Goal: Task Accomplishment & Management: Manage account settings

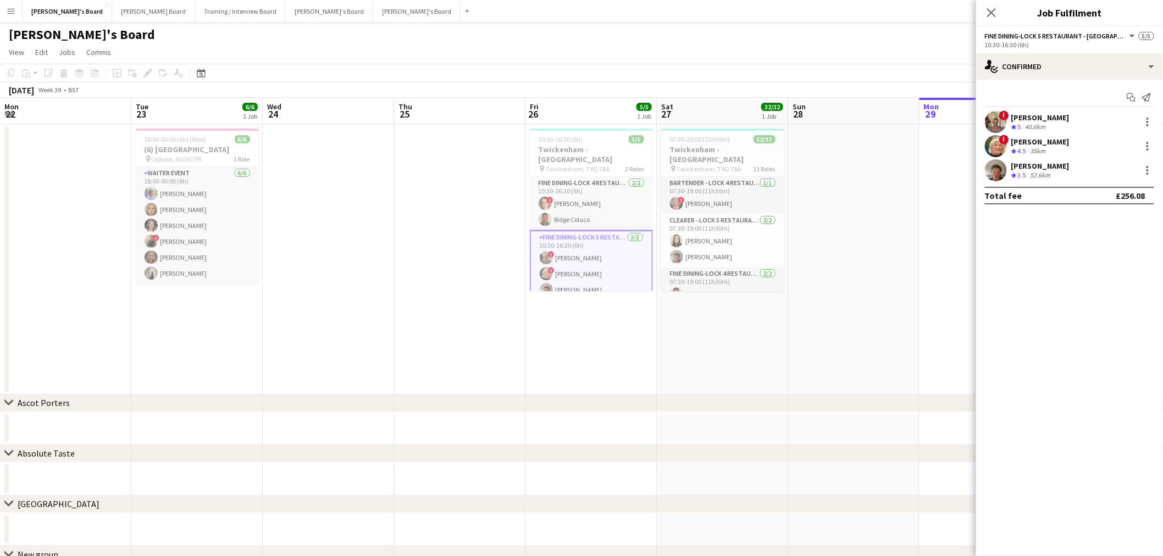
scroll to position [0, 336]
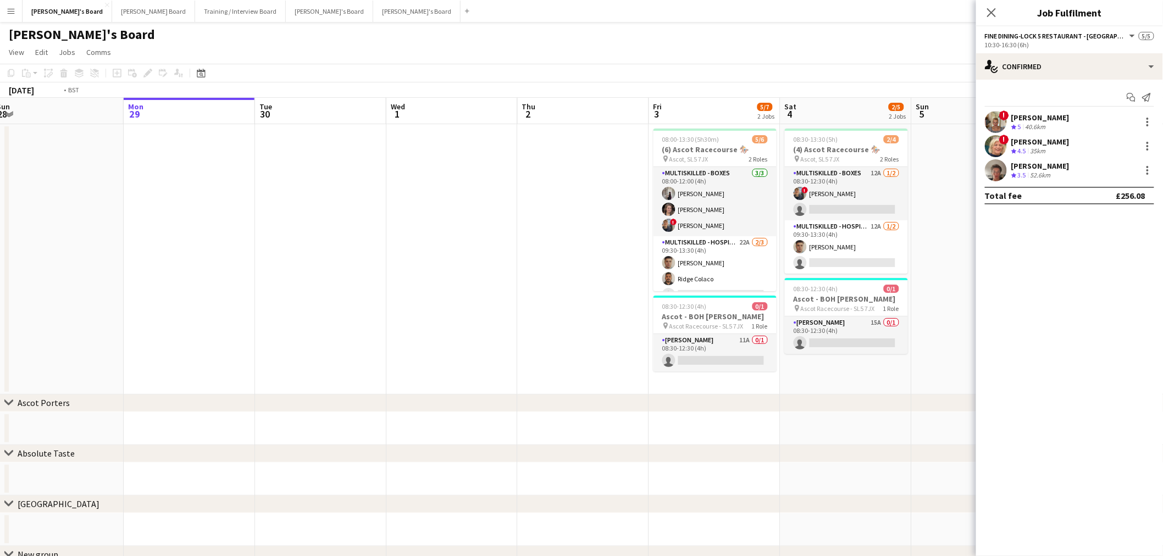
drag, startPoint x: 489, startPoint y: 323, endPoint x: 408, endPoint y: 294, distance: 86.1
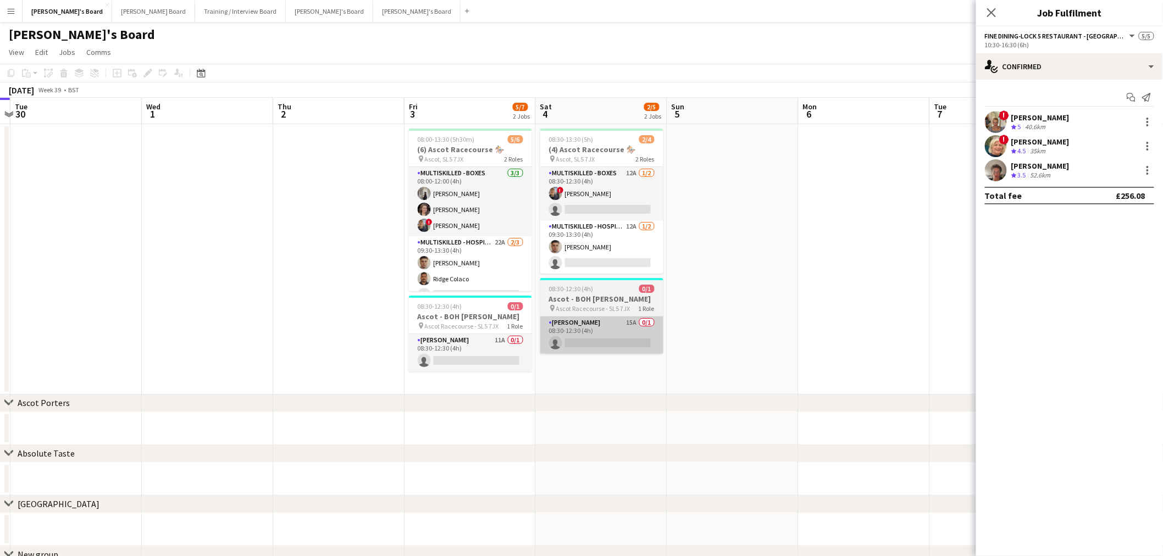
drag, startPoint x: 535, startPoint y: 301, endPoint x: 316, endPoint y: 330, distance: 221.2
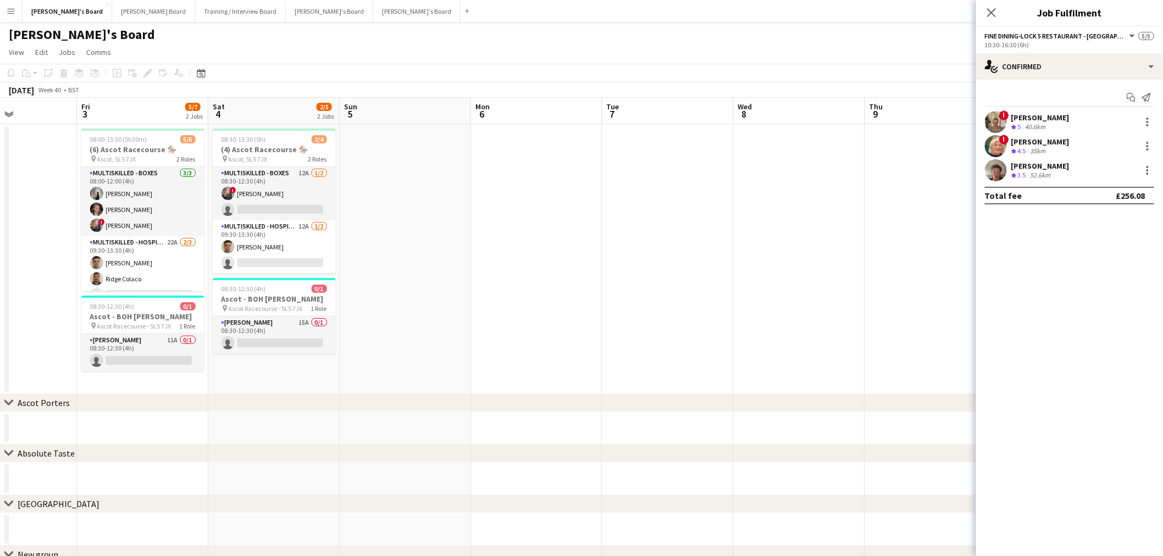
scroll to position [0, 323]
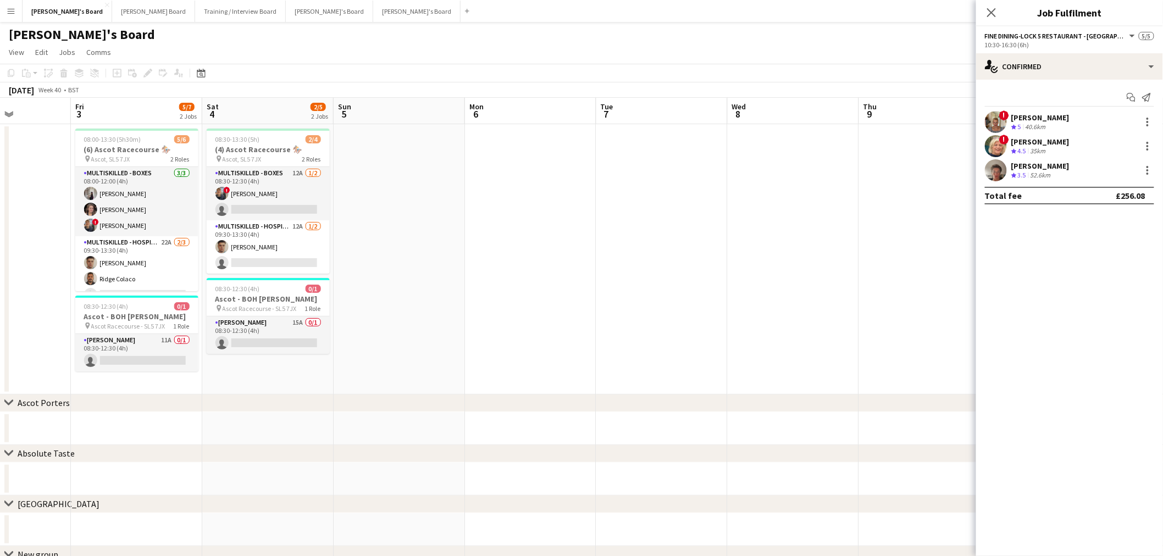
drag, startPoint x: 460, startPoint y: 323, endPoint x: 689, endPoint y: 338, distance: 229.8
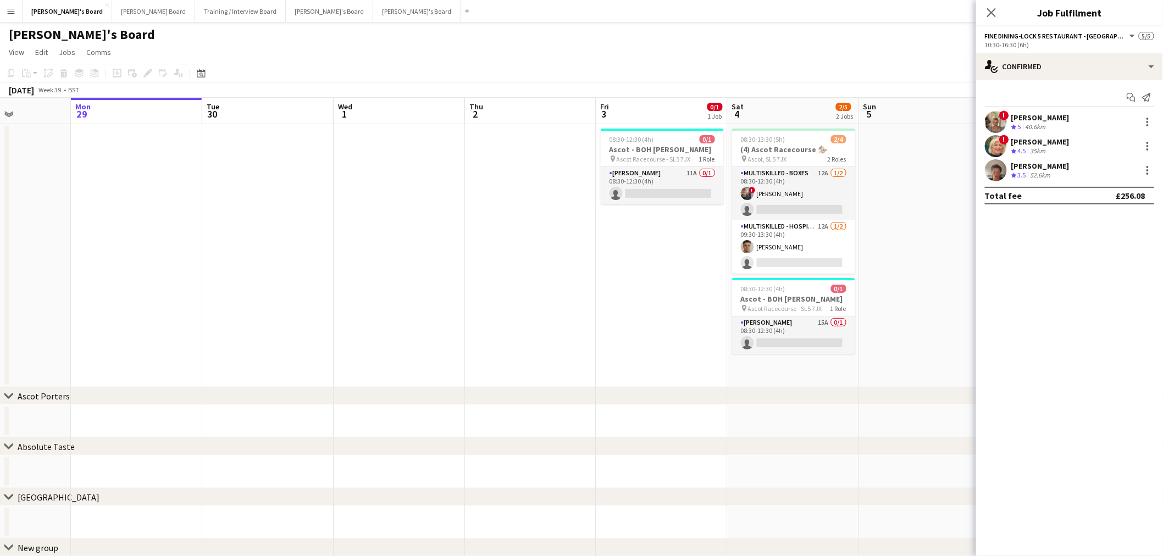
scroll to position [0, 294]
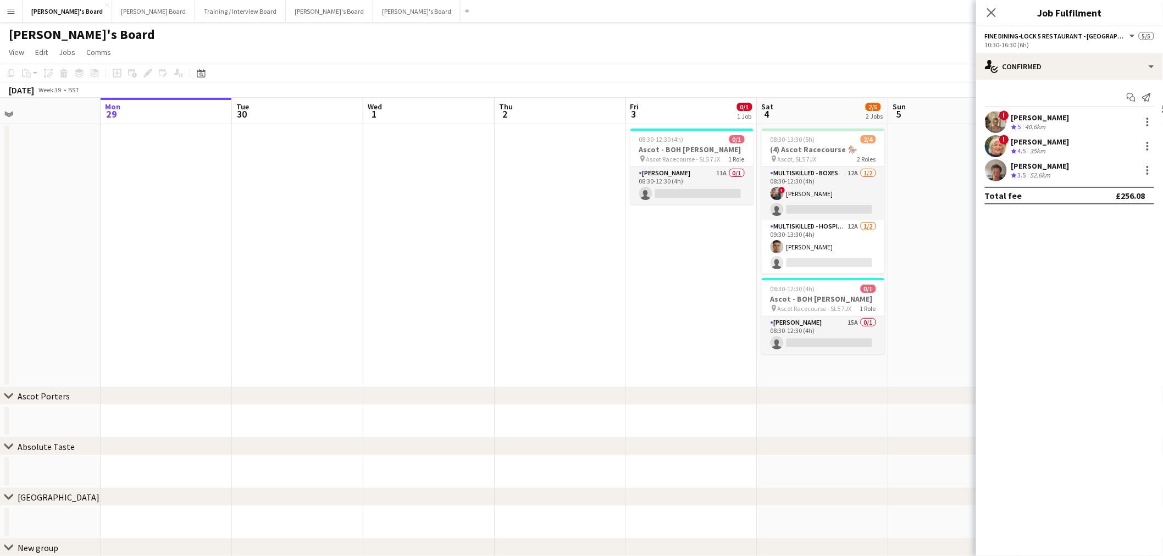
drag, startPoint x: 572, startPoint y: 322, endPoint x: 640, endPoint y: 323, distance: 68.2
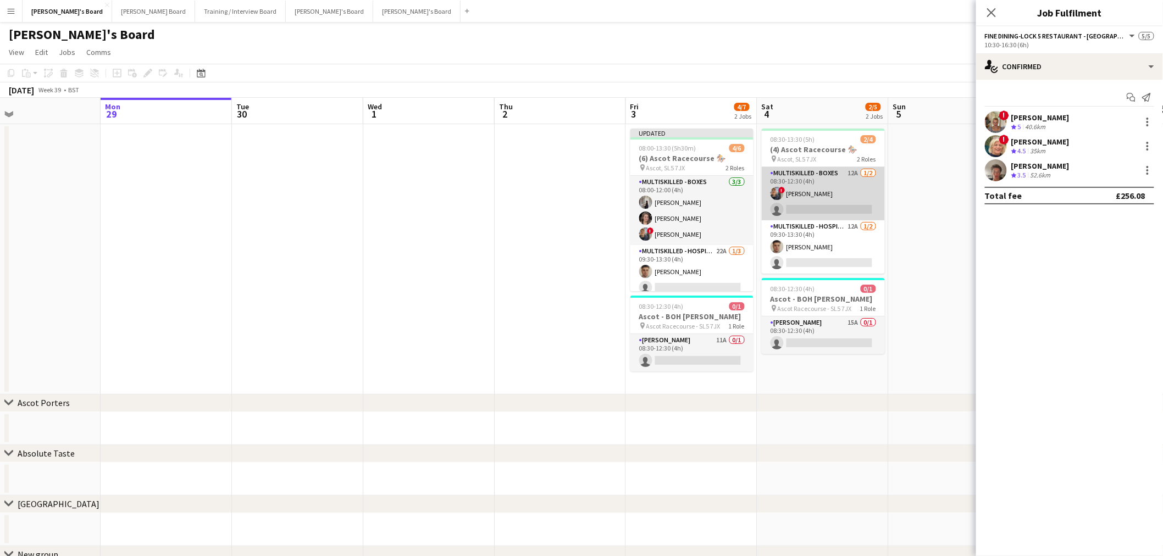
click at [813, 171] on app-card-role "Multiskilled - Boxes 12A [DATE] 08:30-12:30 (4h) ! [PERSON_NAME] single-neutral…" at bounding box center [823, 193] width 123 height 53
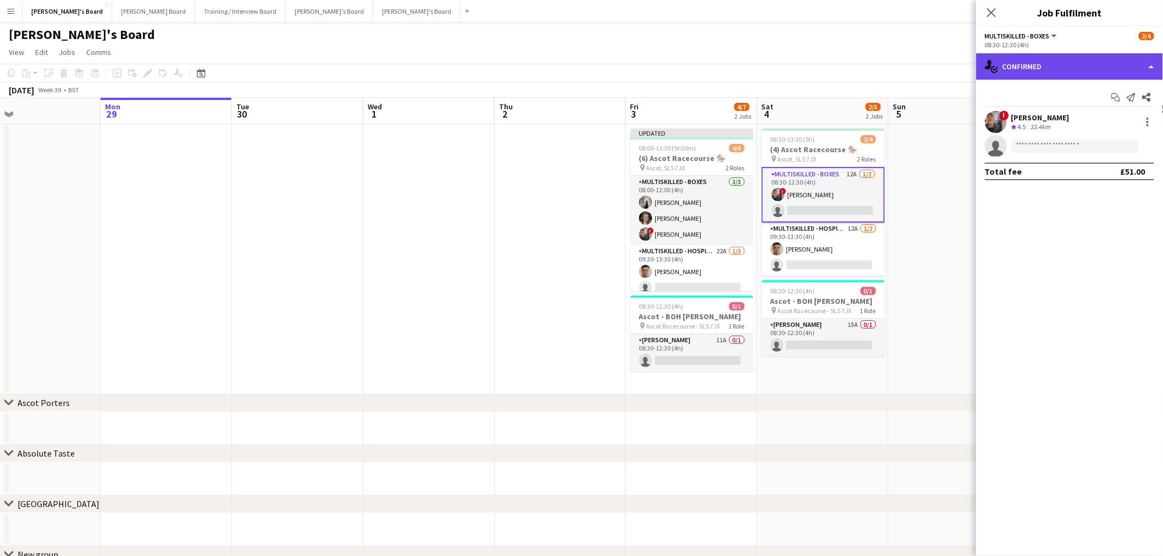
click at [1076, 62] on div "single-neutral-actions-check-2 Confirmed" at bounding box center [1069, 66] width 187 height 26
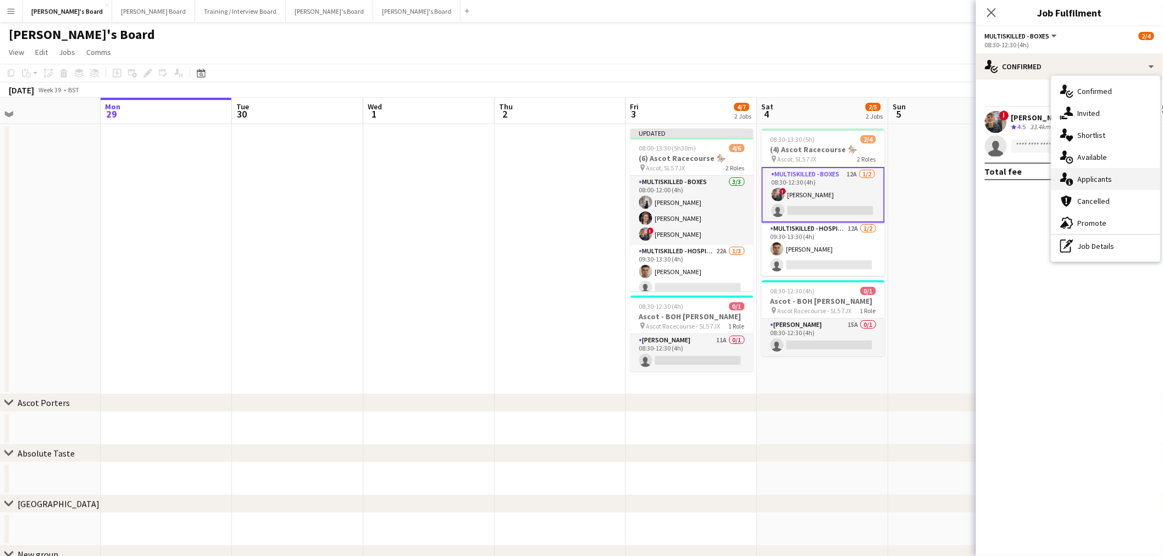
click at [1094, 187] on div "single-neutral-actions-information Applicants" at bounding box center [1106, 179] width 109 height 22
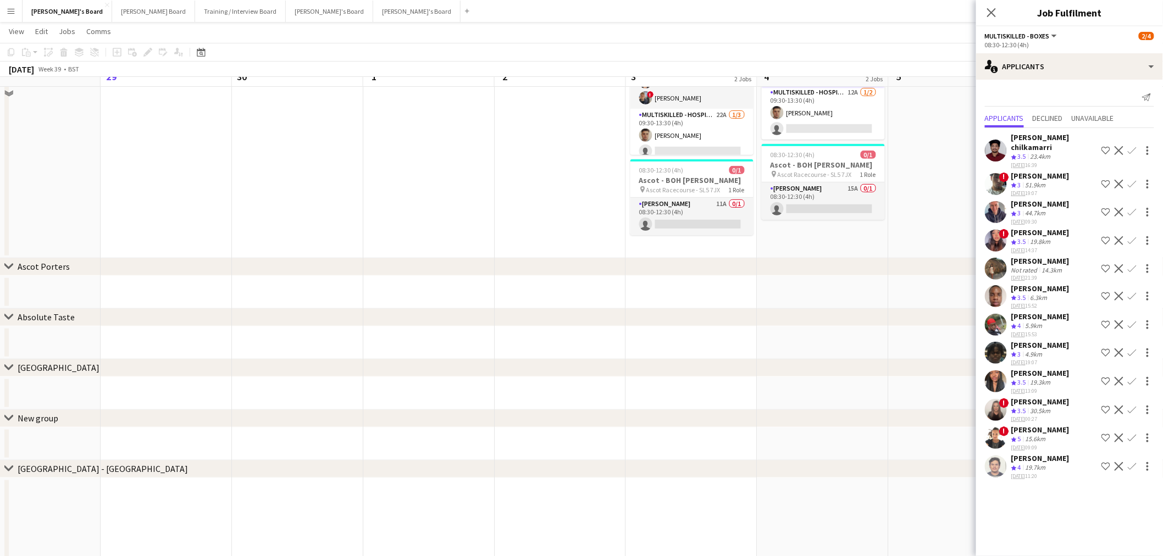
scroll to position [61, 0]
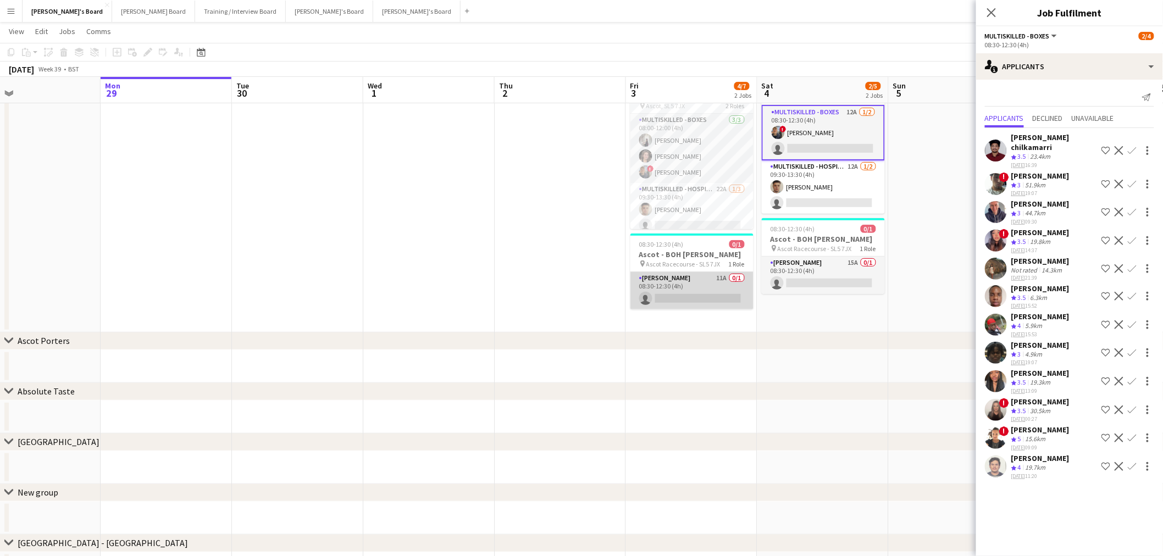
click at [687, 283] on app-card-role "[PERSON_NAME] 11A 0/1 08:30-12:30 (4h) single-neutral-actions" at bounding box center [692, 290] width 123 height 37
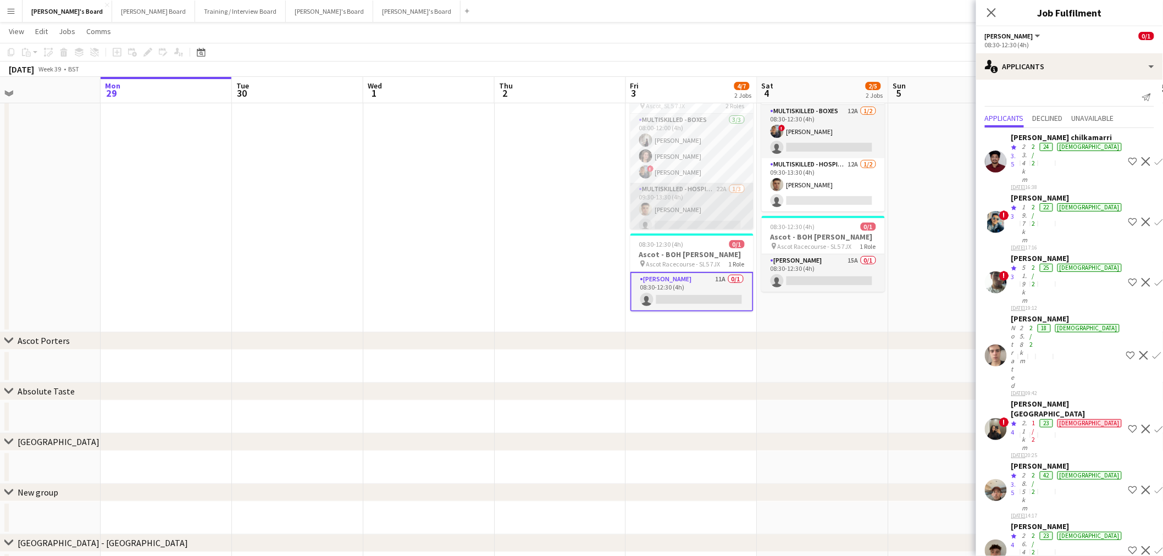
click at [690, 190] on app-card-role "Multiskilled - Hospitality 22A [DATE] 09:30-13:30 (4h) [PERSON_NAME] single-neu…" at bounding box center [692, 217] width 123 height 69
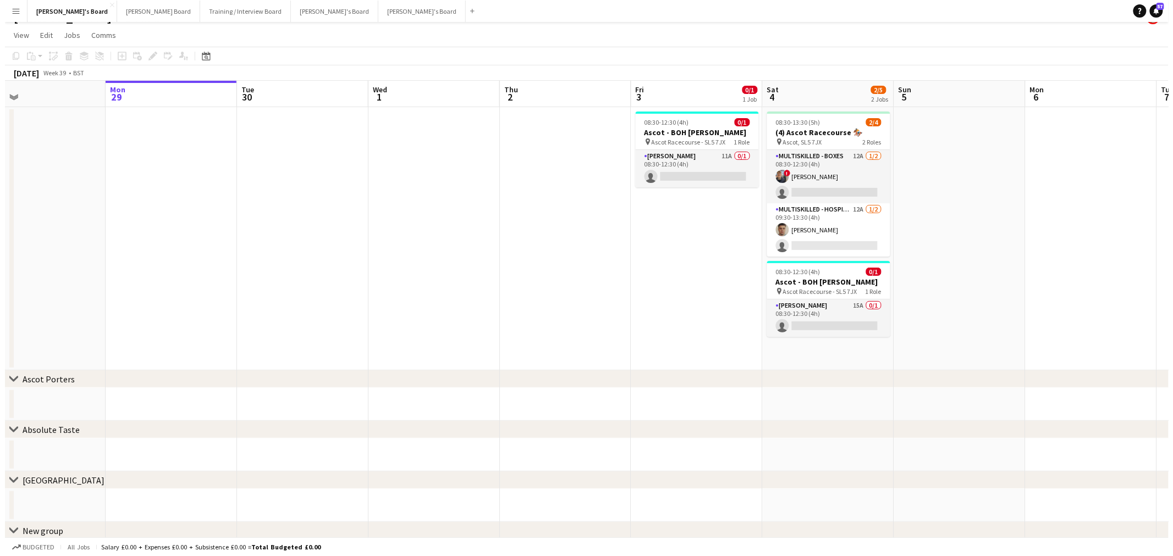
scroll to position [0, 0]
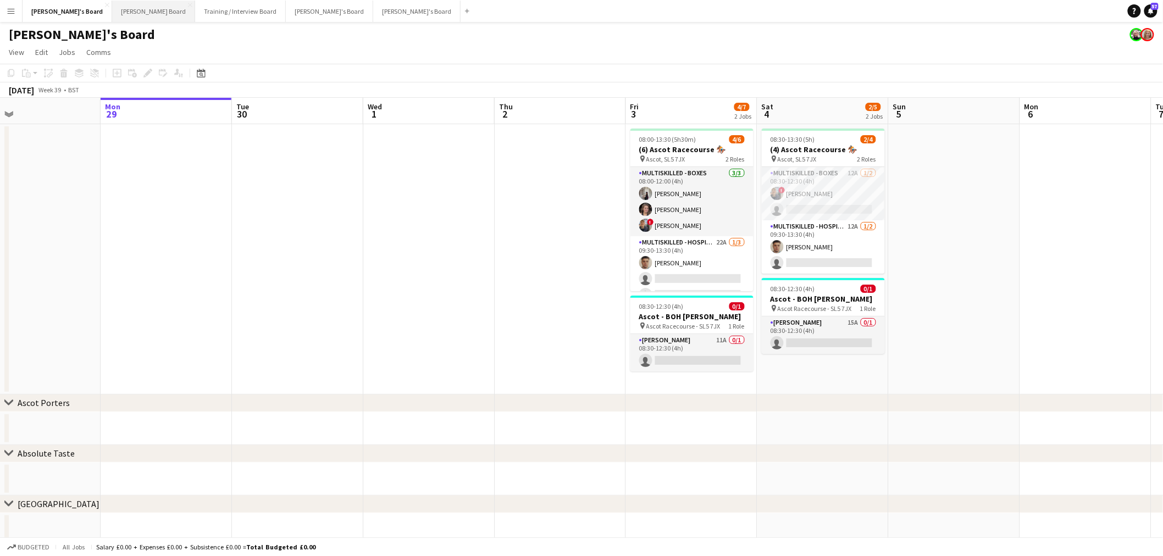
click at [112, 8] on button "[PERSON_NAME] Board Close" at bounding box center [153, 11] width 83 height 21
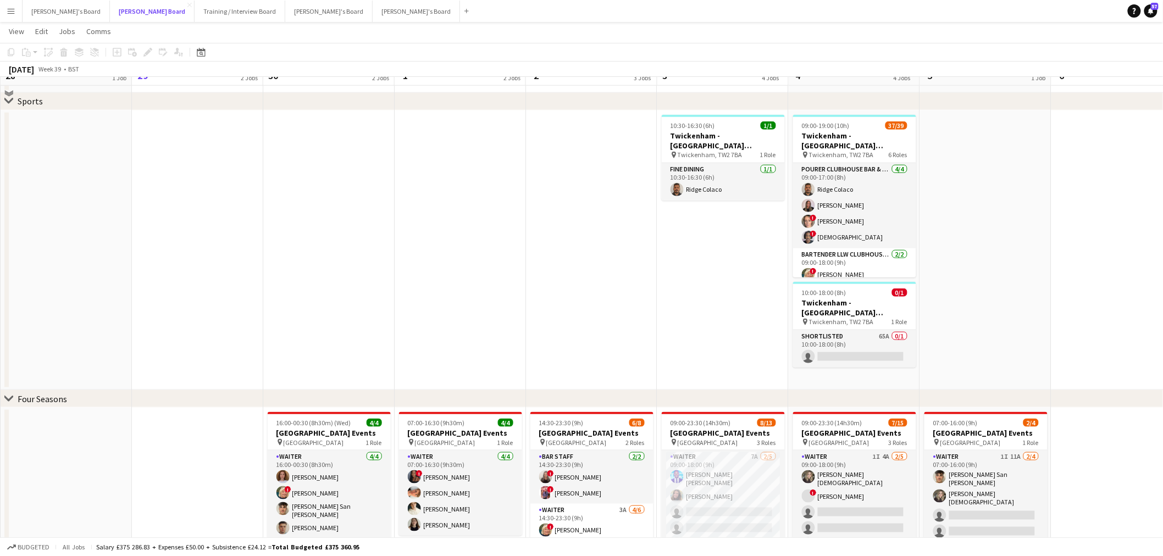
scroll to position [611, 0]
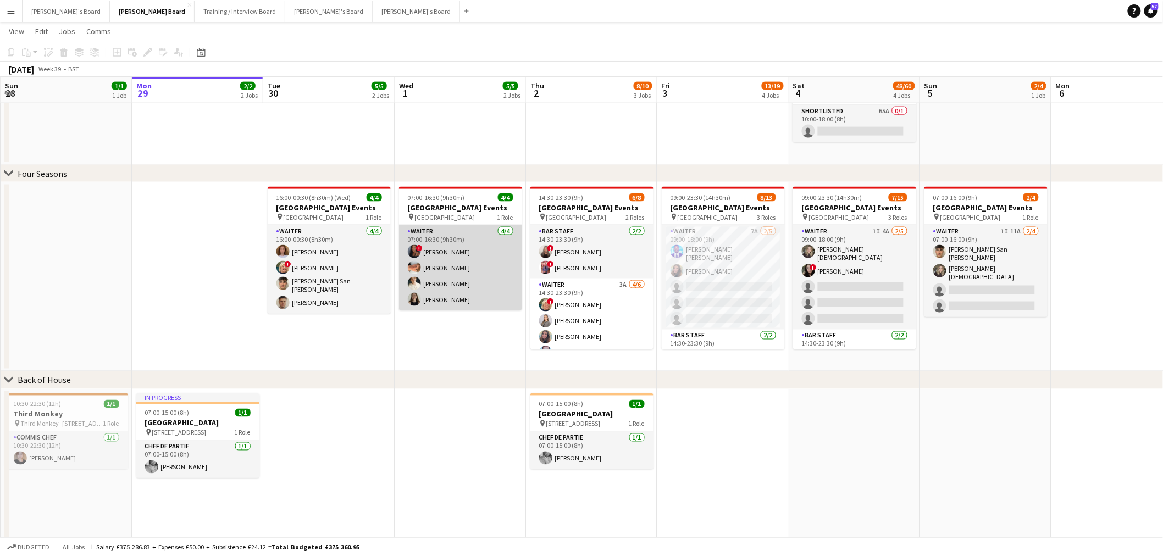
click at [461, 270] on app-card-role "Waiter [DATE] 07:00-16:30 (9h30m) ! [PERSON_NAME] [PERSON_NAME] [PERSON_NAME] […" at bounding box center [460, 267] width 123 height 85
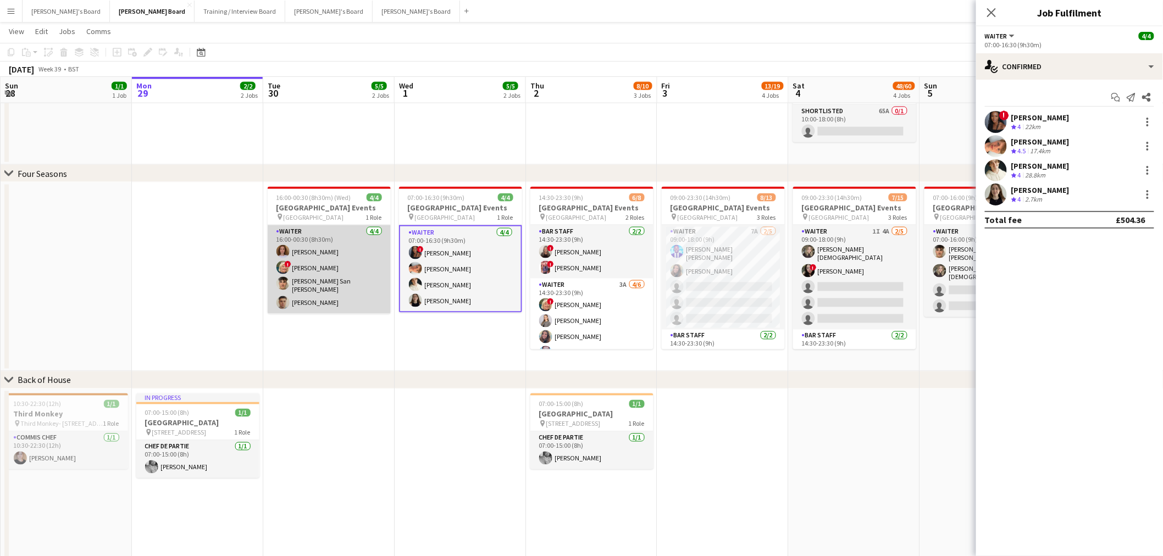
click at [327, 263] on app-card-role "Waiter [DATE] 16:00-00:30 (8h30m) [PERSON_NAME] ! [PERSON_NAME] [PERSON_NAME] S…" at bounding box center [329, 269] width 123 height 89
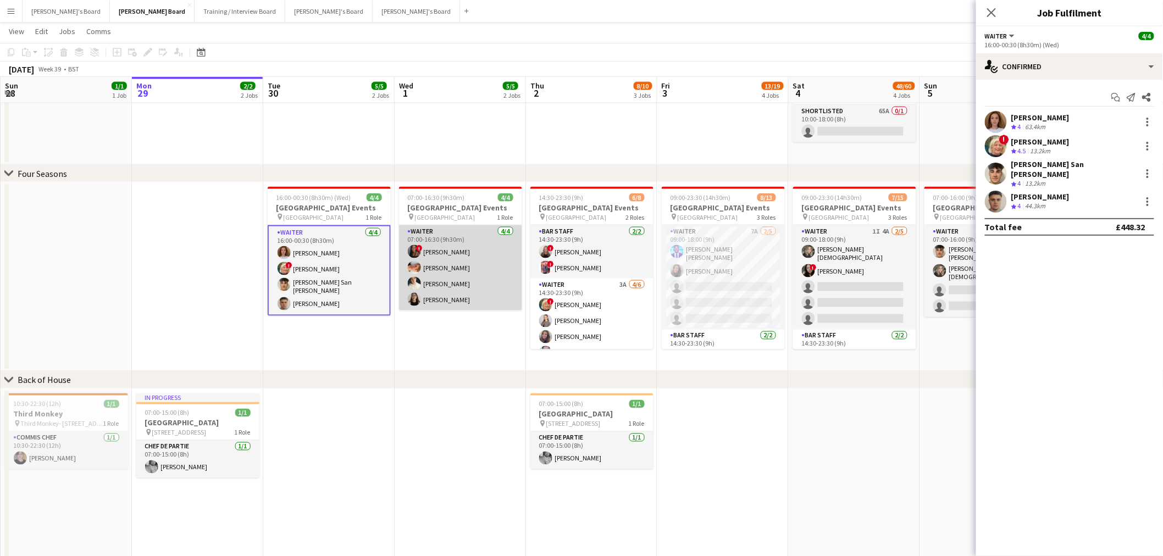
click at [491, 252] on app-card-role "Waiter [DATE] 07:00-16:30 (9h30m) ! [PERSON_NAME] [PERSON_NAME] [PERSON_NAME] […" at bounding box center [460, 267] width 123 height 85
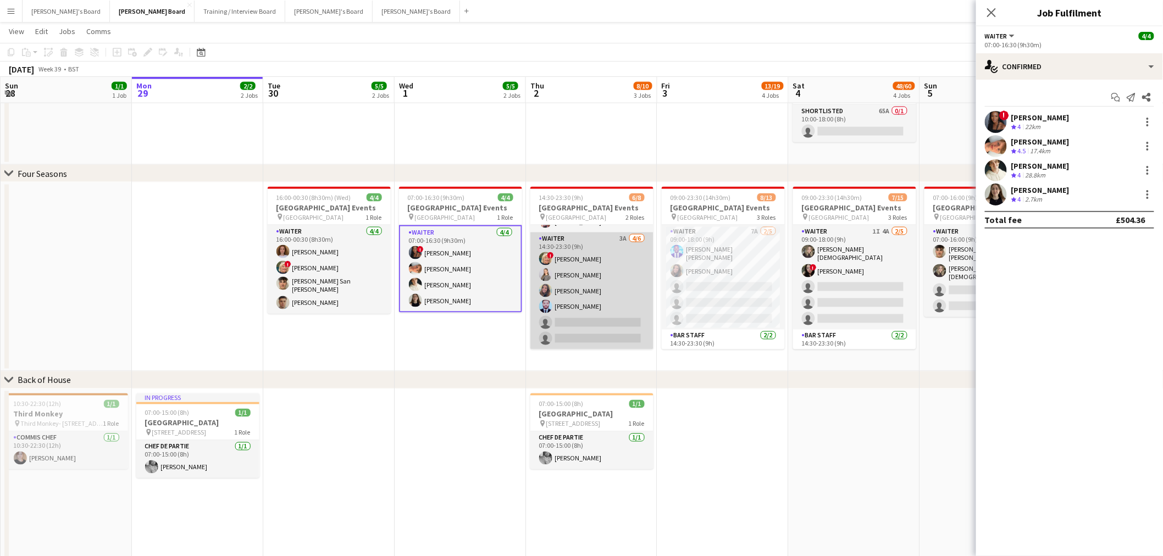
scroll to position [0, 0]
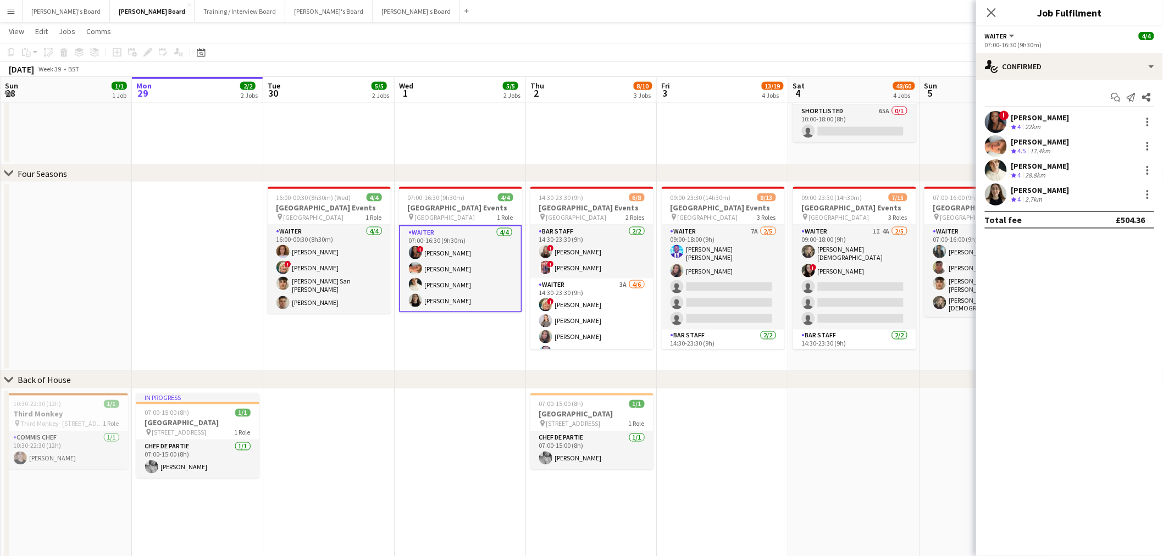
click at [156, 215] on app-date-cell at bounding box center [197, 277] width 131 height 189
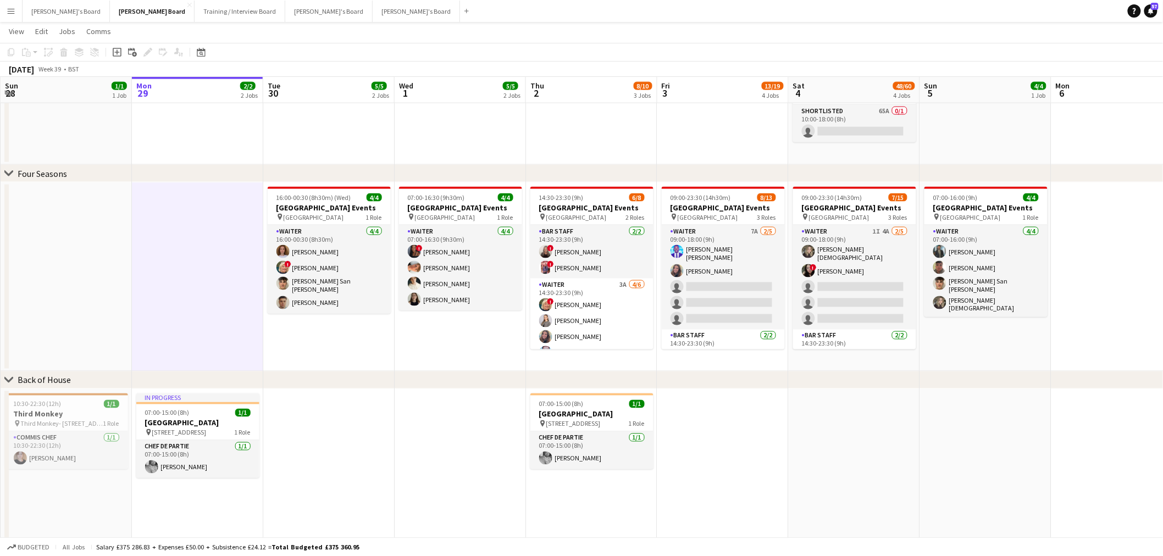
click at [156, 215] on app-date-cell at bounding box center [197, 277] width 131 height 189
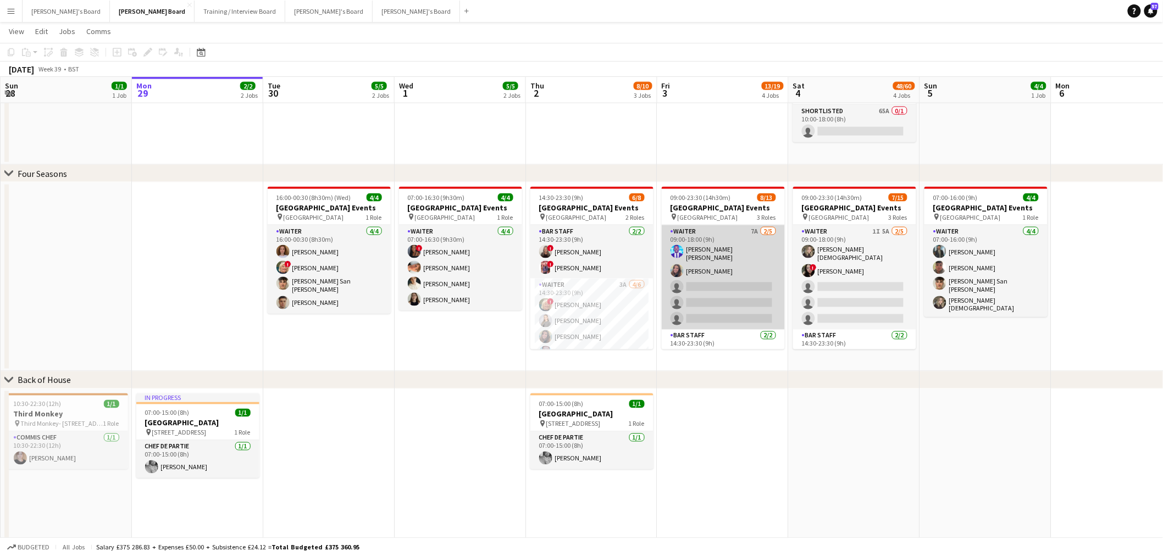
click at [731, 279] on app-card-role "Waiter 7A [DATE] 09:00-18:00 (9h) [PERSON_NAME] [PERSON_NAME] [PERSON_NAME] sin…" at bounding box center [723, 277] width 123 height 104
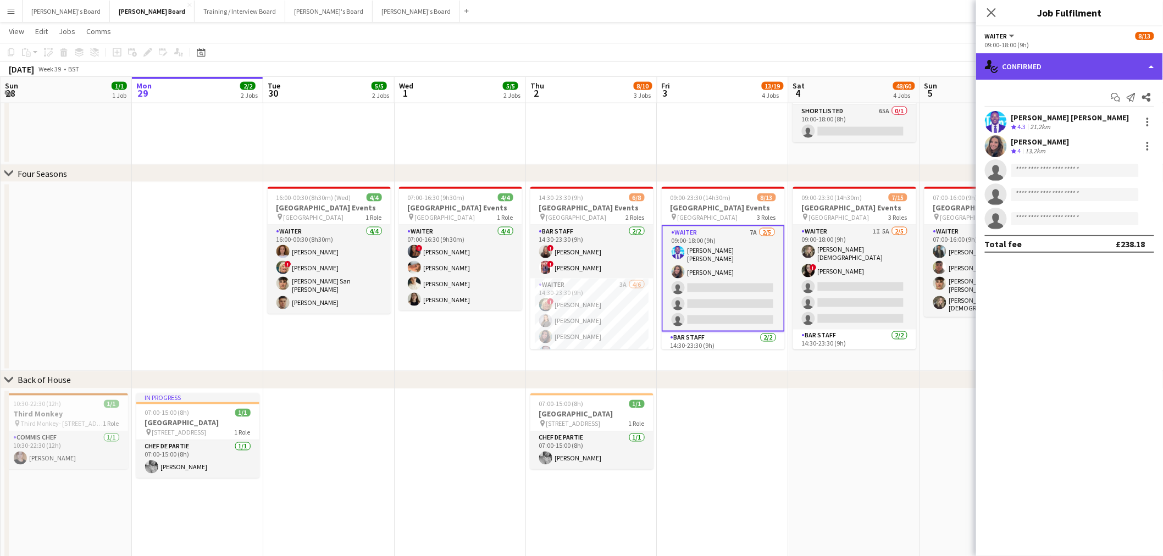
click at [1044, 70] on div "single-neutral-actions-check-2 Confirmed" at bounding box center [1069, 66] width 187 height 26
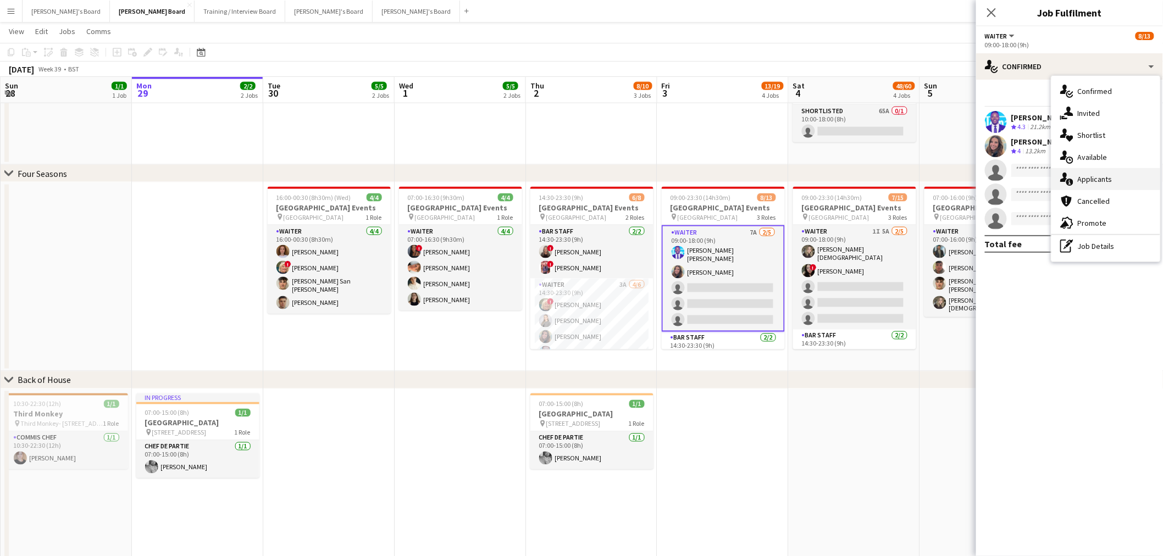
click at [1125, 175] on div "single-neutral-actions-information Applicants" at bounding box center [1106, 179] width 109 height 22
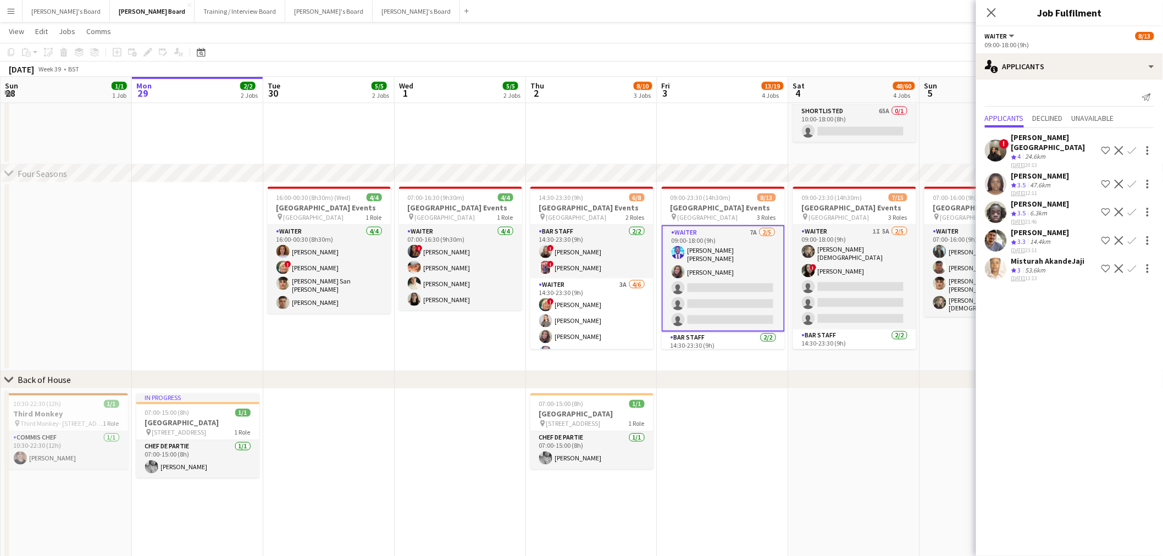
click at [1128, 266] on app-icon "Confirm" at bounding box center [1132, 268] width 9 height 9
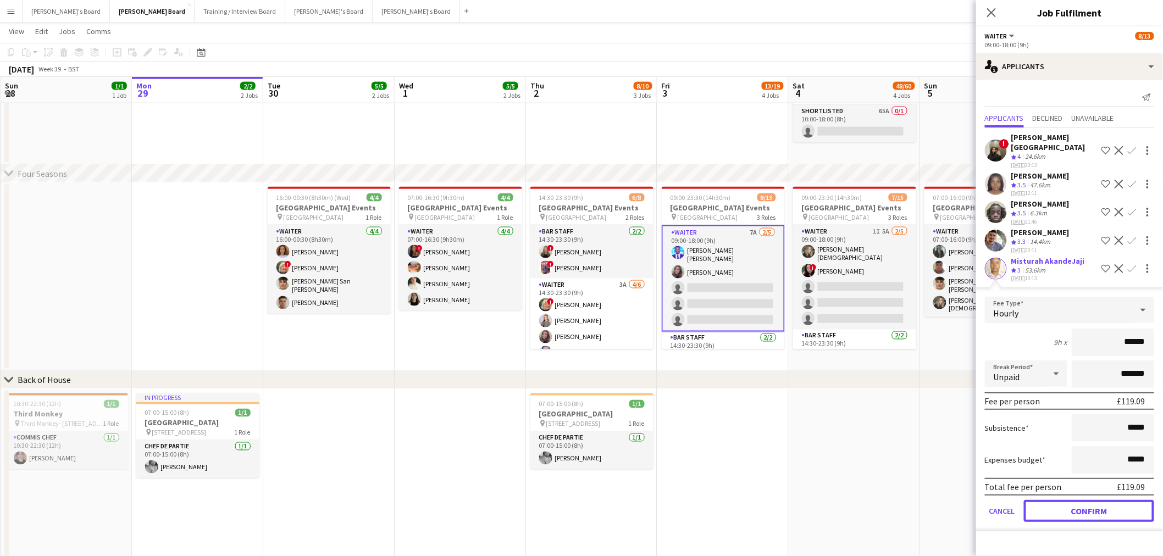
drag, startPoint x: 1097, startPoint y: 508, endPoint x: 1150, endPoint y: 501, distance: 53.7
click at [1150, 501] on button "Confirm" at bounding box center [1089, 511] width 130 height 22
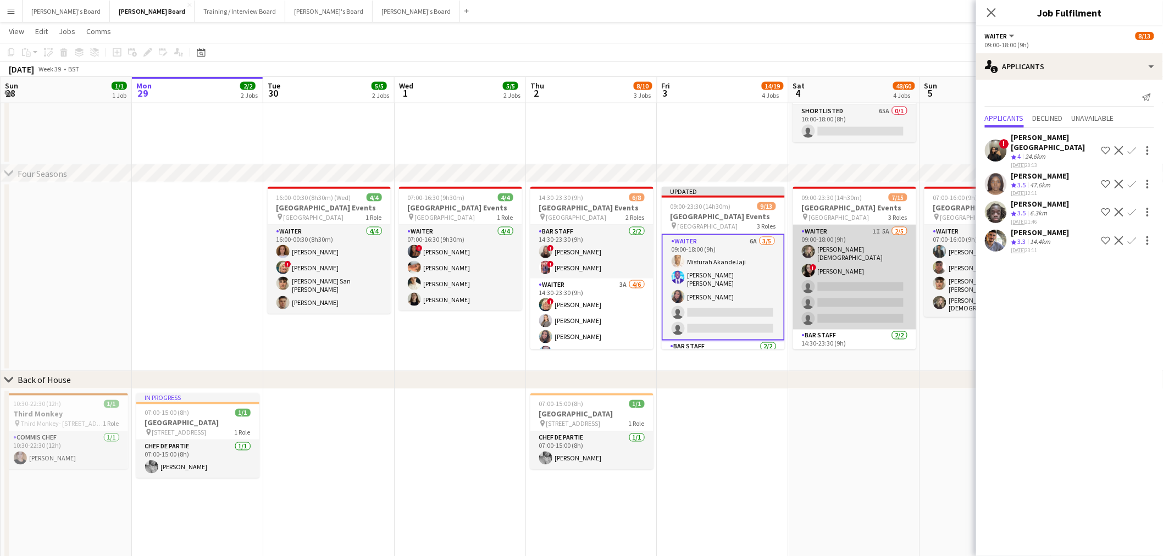
click at [847, 267] on app-card-role "Waiter 1I 5A [DATE] 09:00-18:00 (9h) [PERSON_NAME] [DEMOGRAPHIC_DATA] ! [PERSON…" at bounding box center [854, 277] width 123 height 104
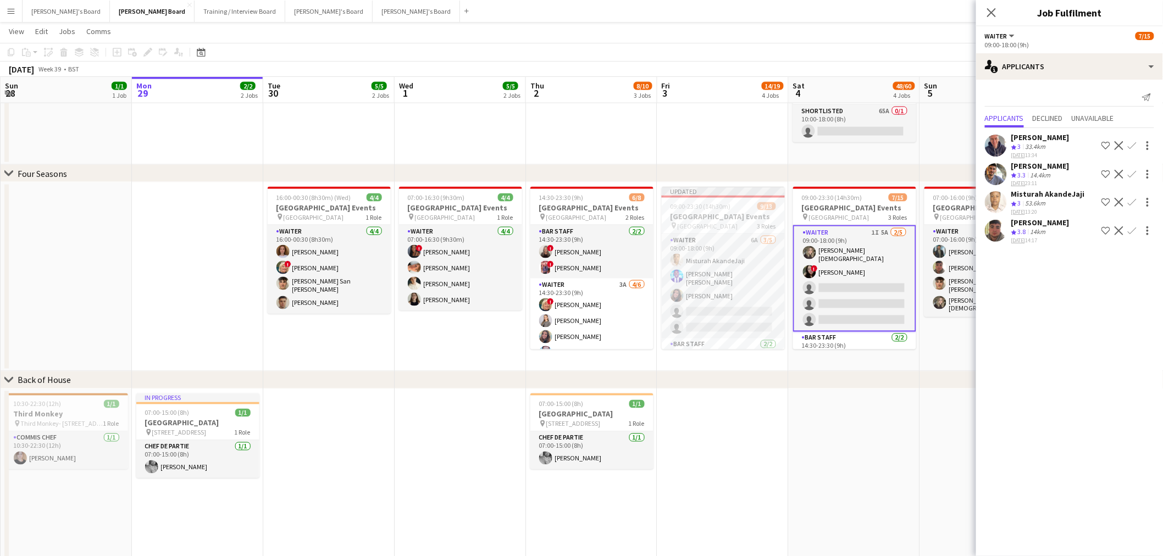
click at [1133, 198] on app-icon "Confirm" at bounding box center [1132, 202] width 9 height 9
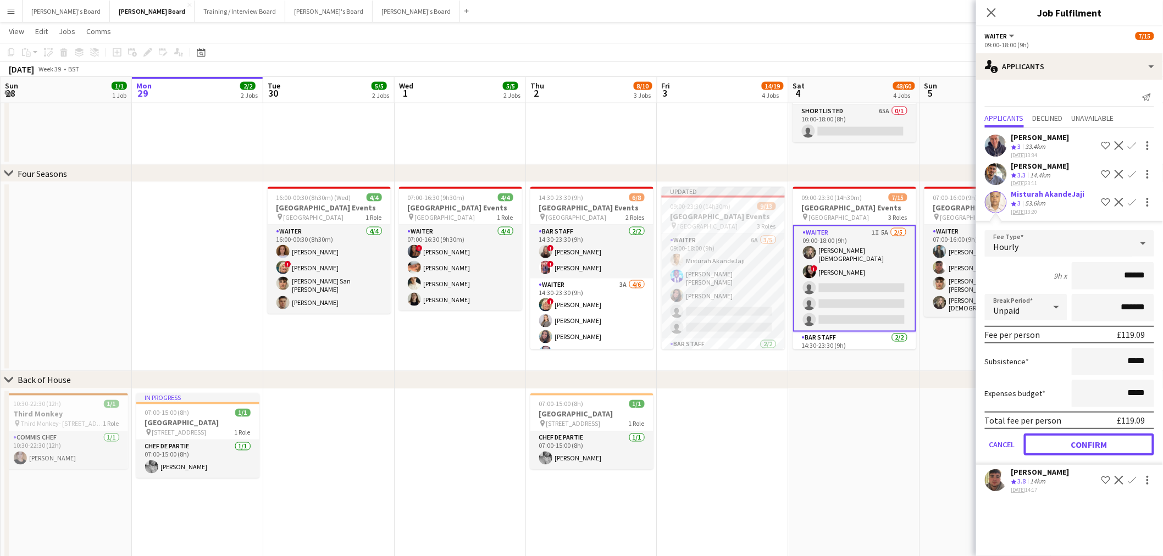
click at [1113, 437] on button "Confirm" at bounding box center [1089, 445] width 130 height 22
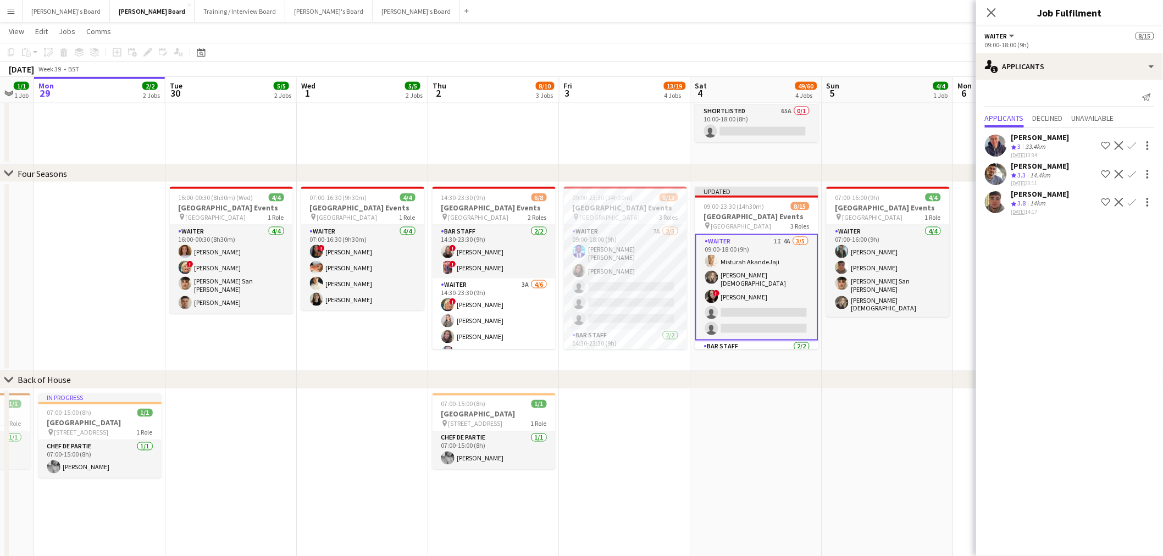
drag, startPoint x: 914, startPoint y: 436, endPoint x: 672, endPoint y: 499, distance: 250.3
click at [672, 499] on app-calendar-viewport "Fri 26 17/19 7 Jobs Sat 27 50/54 9 Jobs Sun 28 1/1 1 Job Mon 29 2/2 2 Jobs Tue …" at bounding box center [581, 283] width 1163 height 1703
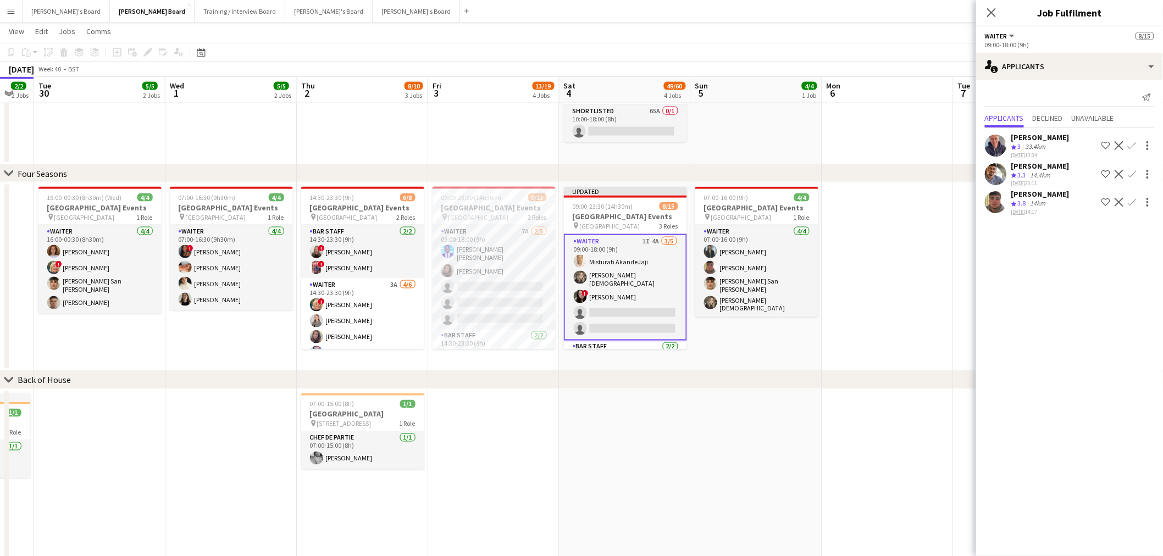
scroll to position [0, 374]
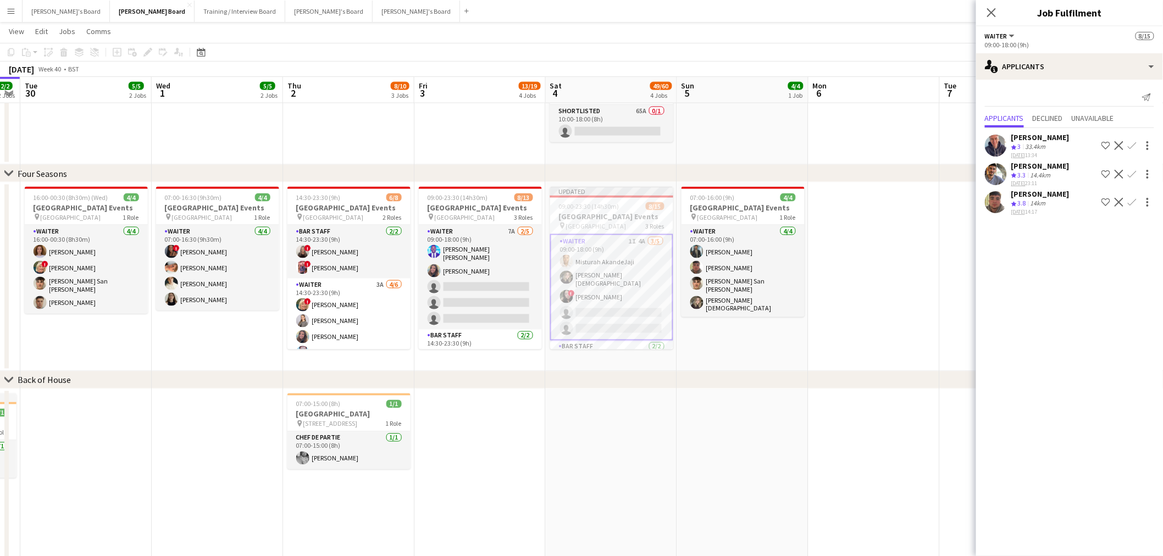
click at [1131, 202] on app-icon "Confirm" at bounding box center [1132, 202] width 9 height 9
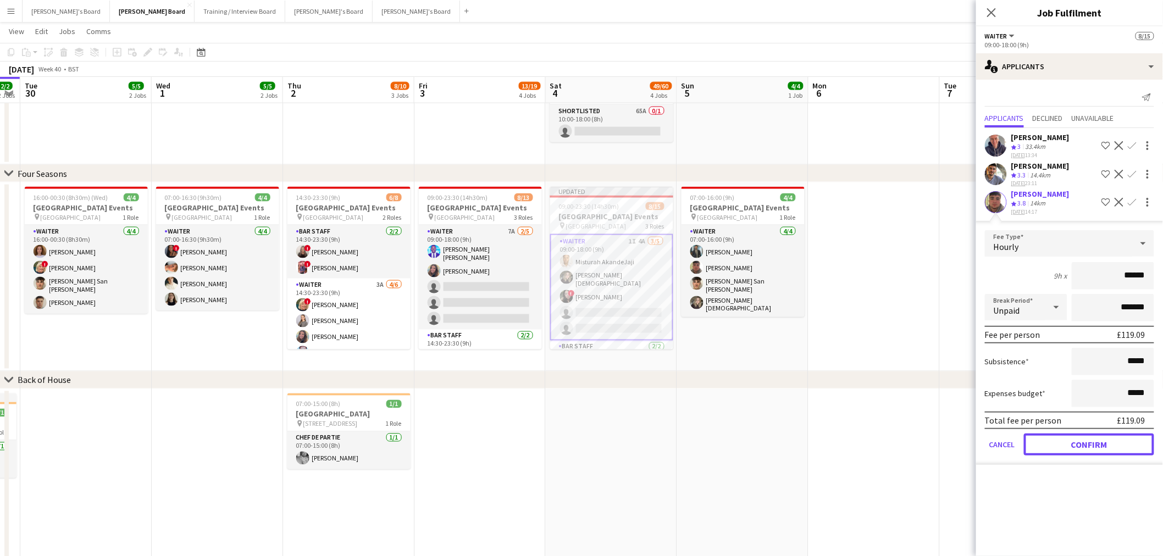
click at [1124, 442] on button "Confirm" at bounding box center [1089, 445] width 130 height 22
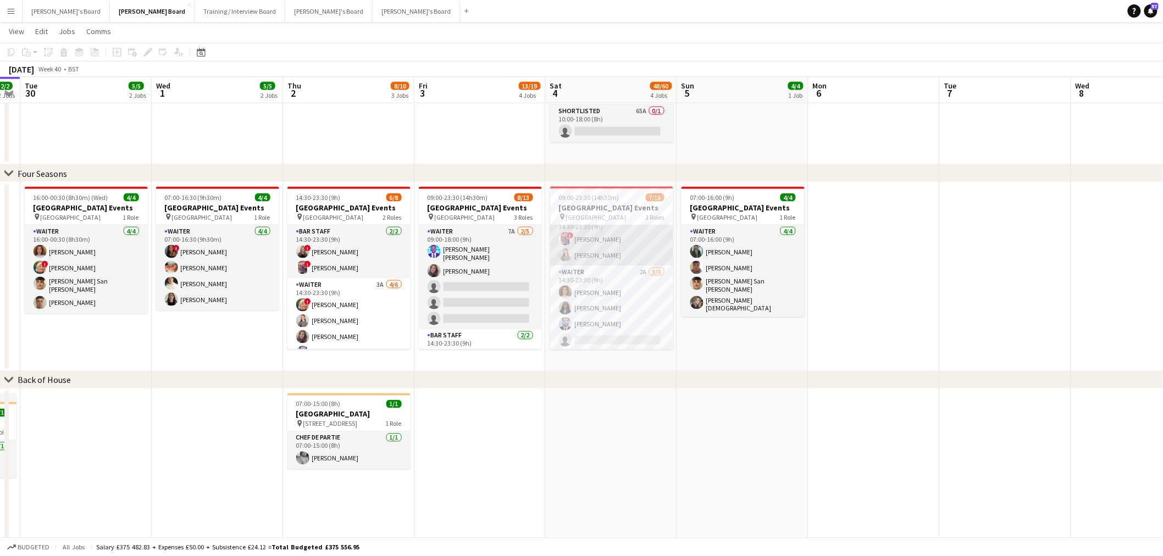
scroll to position [122, 0]
click at [838, 308] on app-date-cell at bounding box center [874, 277] width 131 height 189
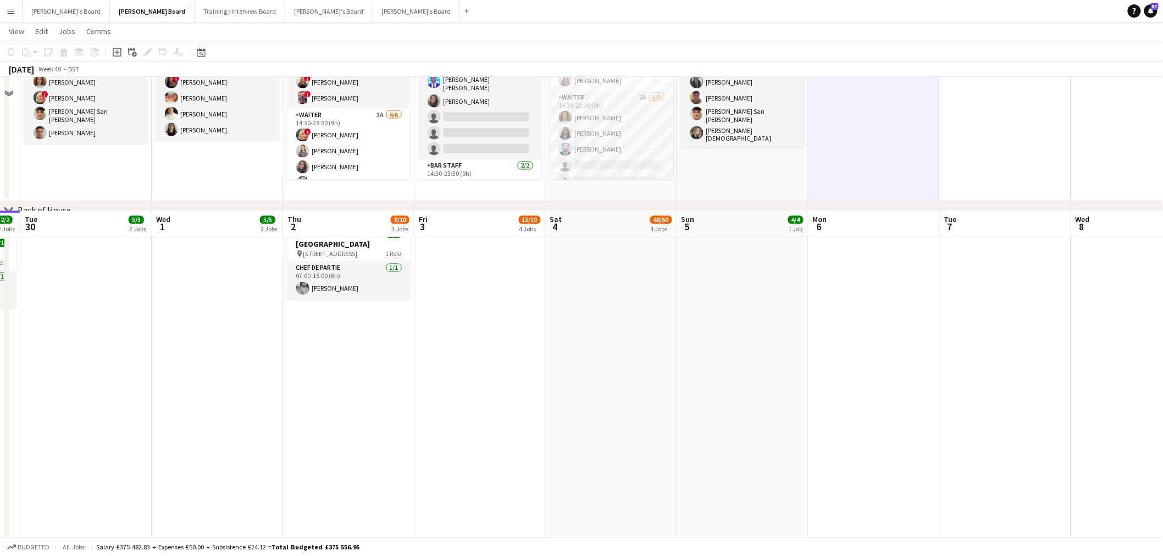
scroll to position [1208, 0]
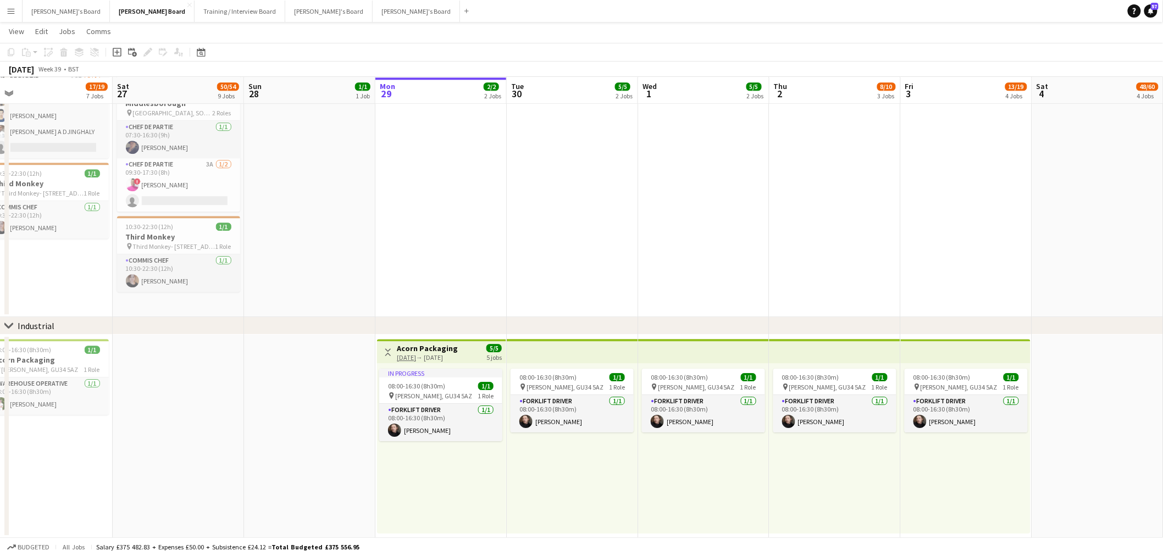
drag, startPoint x: 244, startPoint y: 465, endPoint x: 743, endPoint y: 427, distance: 500.6
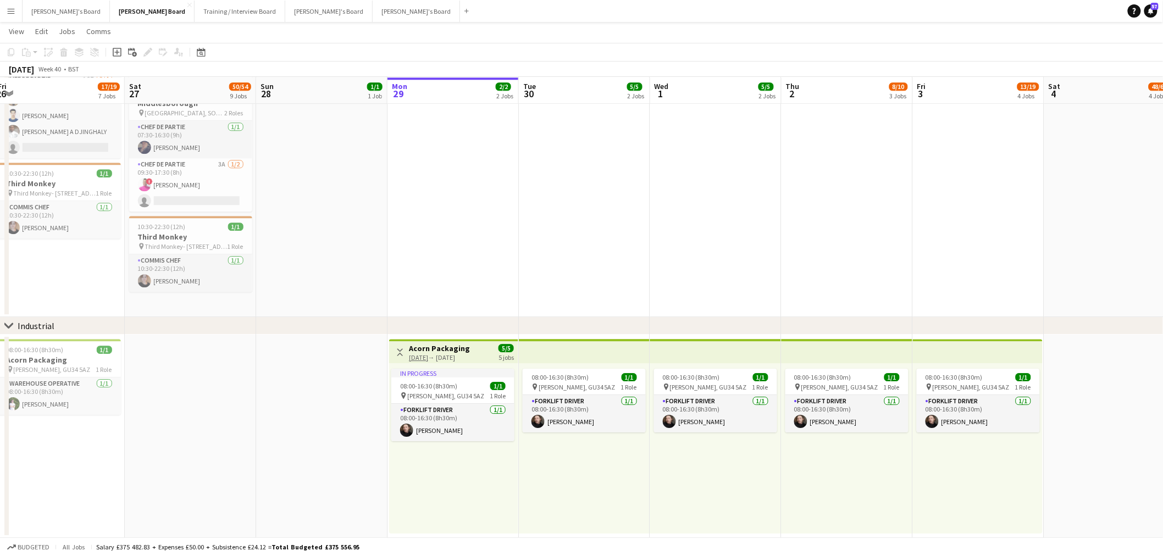
drag, startPoint x: 557, startPoint y: 447, endPoint x: 877, endPoint y: 363, distance: 330.8
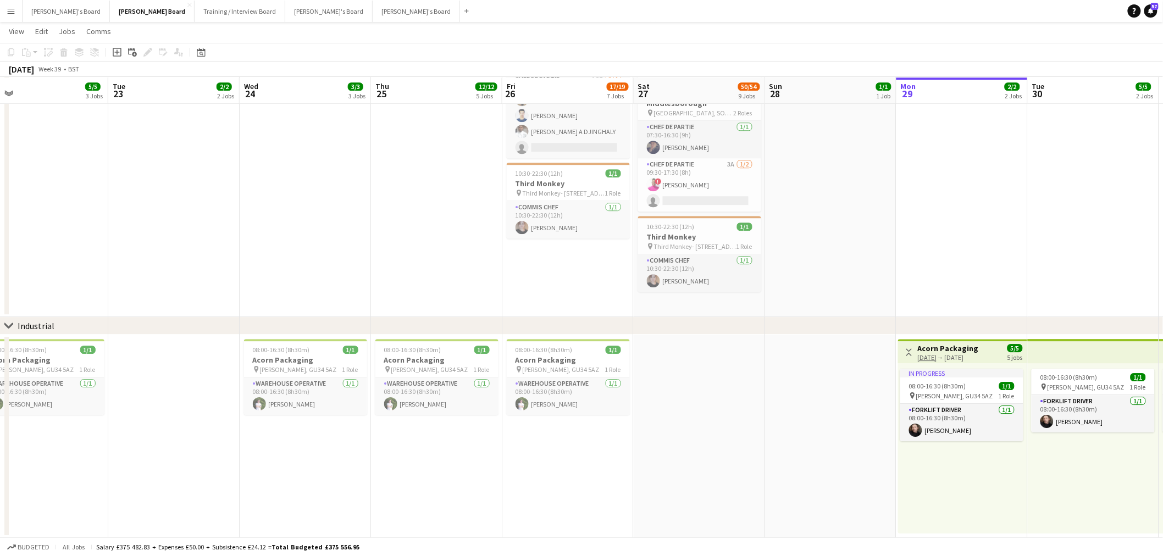
scroll to position [1375, 0]
drag, startPoint x: 223, startPoint y: 413, endPoint x: 549, endPoint y: 371, distance: 328.1
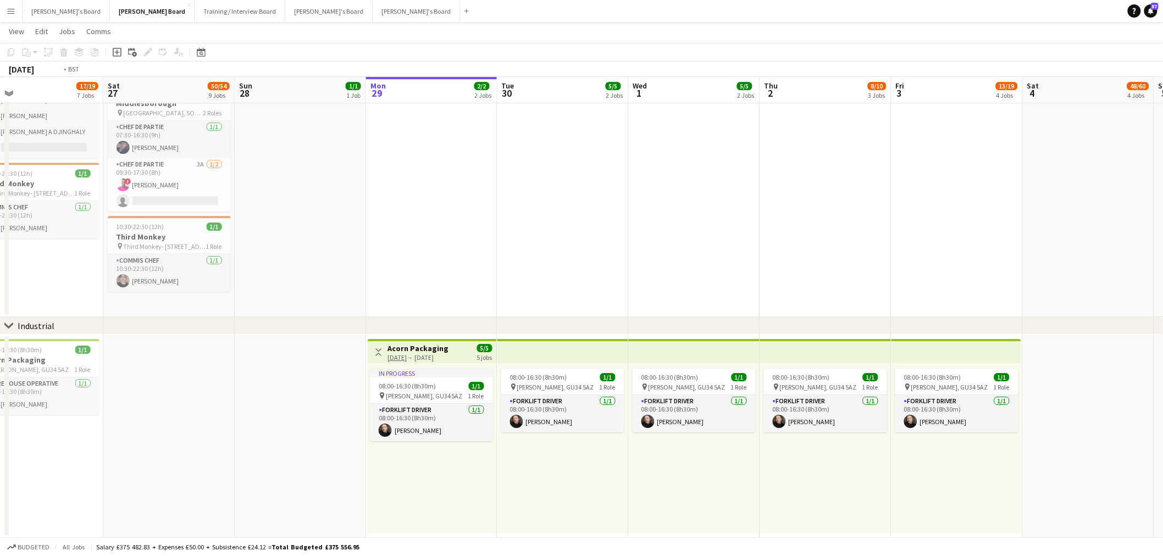
drag, startPoint x: 161, startPoint y: 452, endPoint x: 403, endPoint y: 416, distance: 245.1
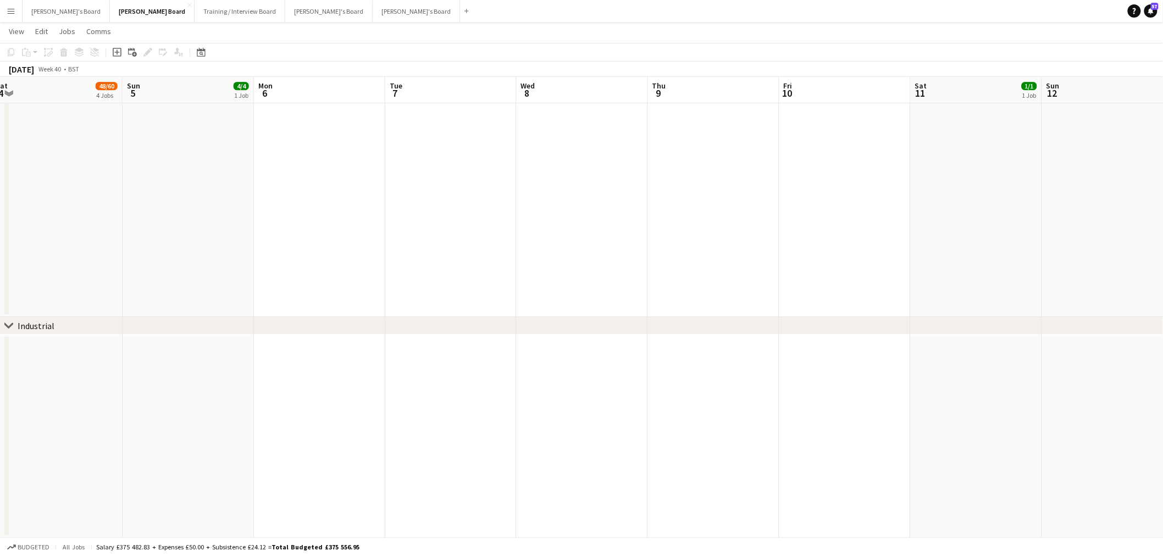
drag, startPoint x: 584, startPoint y: 436, endPoint x: 980, endPoint y: 352, distance: 404.6
drag, startPoint x: 375, startPoint y: 416, endPoint x: 900, endPoint y: 355, distance: 528.5
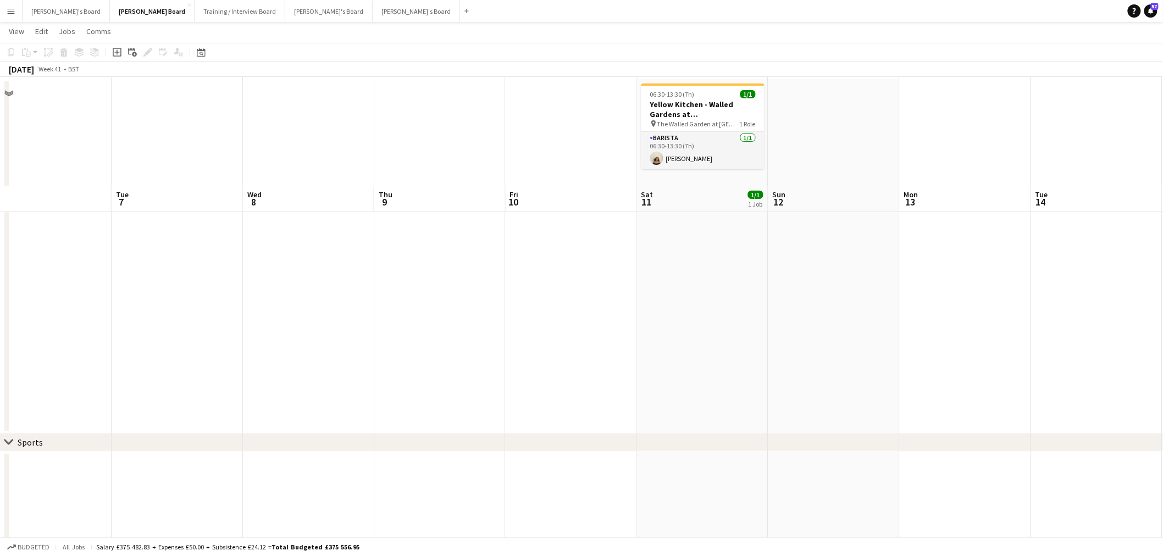
scroll to position [0, 0]
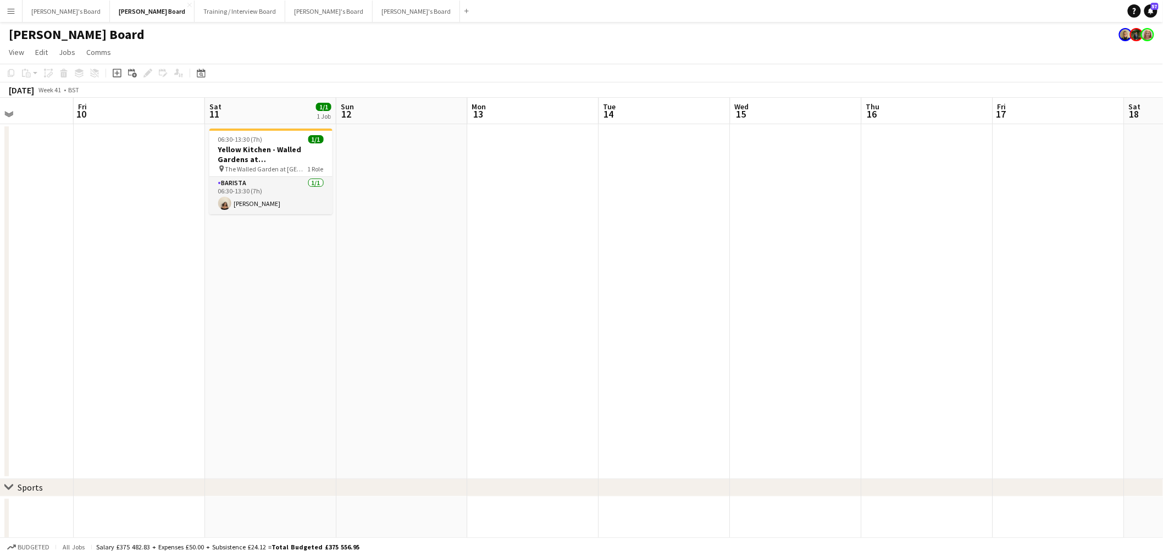
drag, startPoint x: 1013, startPoint y: 282, endPoint x: 760, endPoint y: 344, distance: 260.8
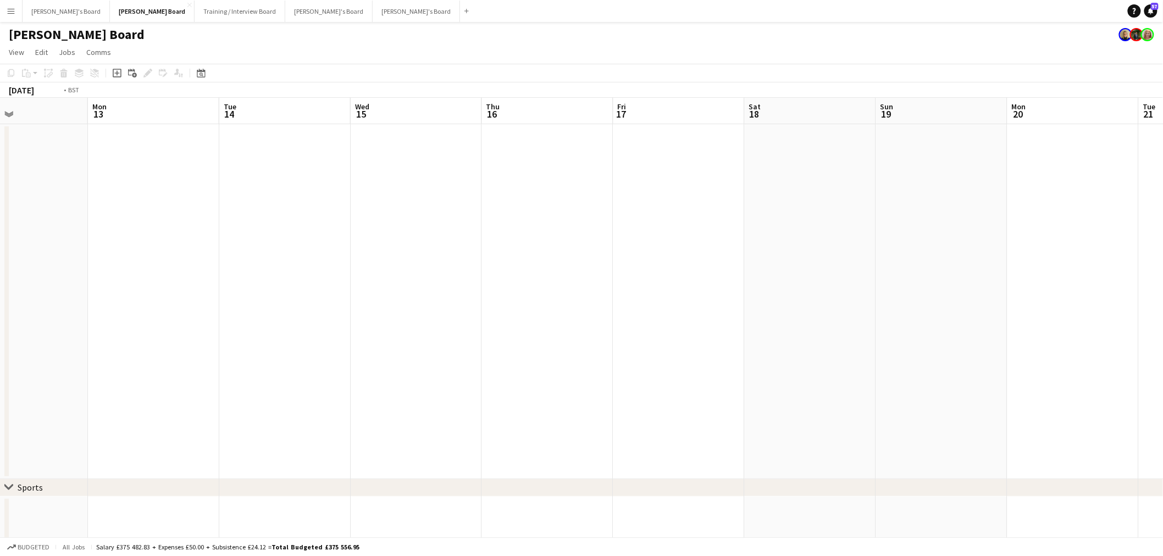
drag, startPoint x: 537, startPoint y: 368, endPoint x: 683, endPoint y: 366, distance: 146.2
drag, startPoint x: 1043, startPoint y: 333, endPoint x: 893, endPoint y: 335, distance: 150.7
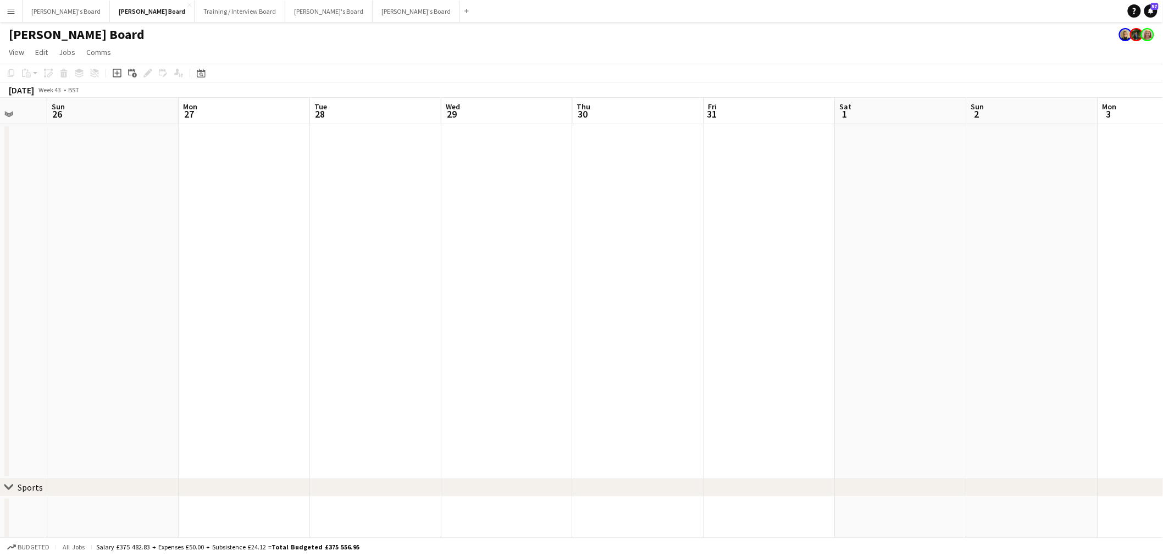
drag, startPoint x: 616, startPoint y: 371, endPoint x: 516, endPoint y: 365, distance: 100.2
drag, startPoint x: 516, startPoint y: 365, endPoint x: 448, endPoint y: 374, distance: 68.2
drag, startPoint x: 887, startPoint y: 275, endPoint x: 576, endPoint y: 312, distance: 313.3
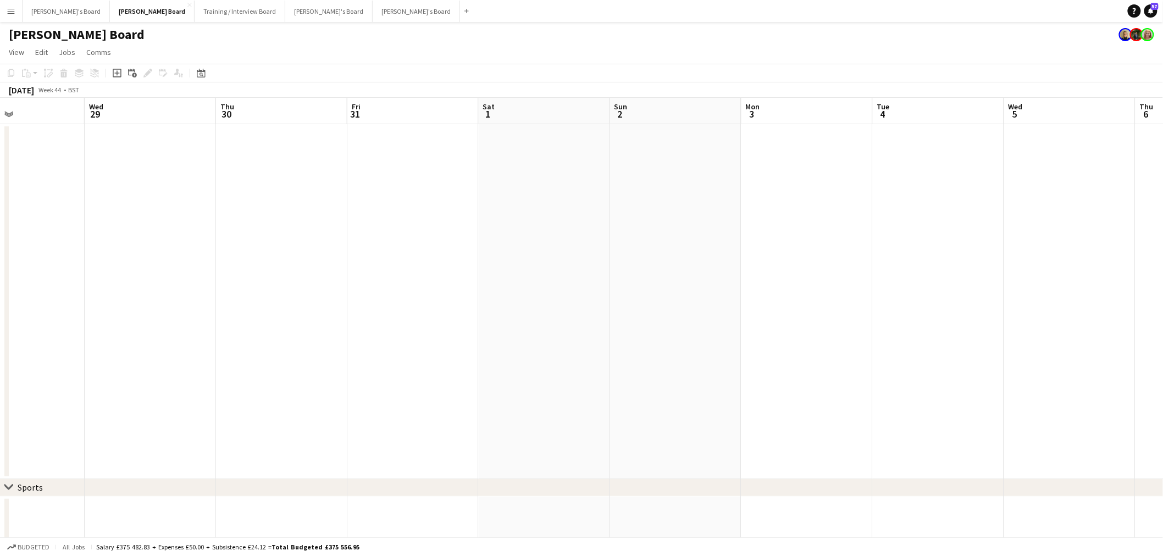
drag, startPoint x: 347, startPoint y: 373, endPoint x: 814, endPoint y: 306, distance: 471.5
drag, startPoint x: 683, startPoint y: 338, endPoint x: 748, endPoint y: 329, distance: 66.0
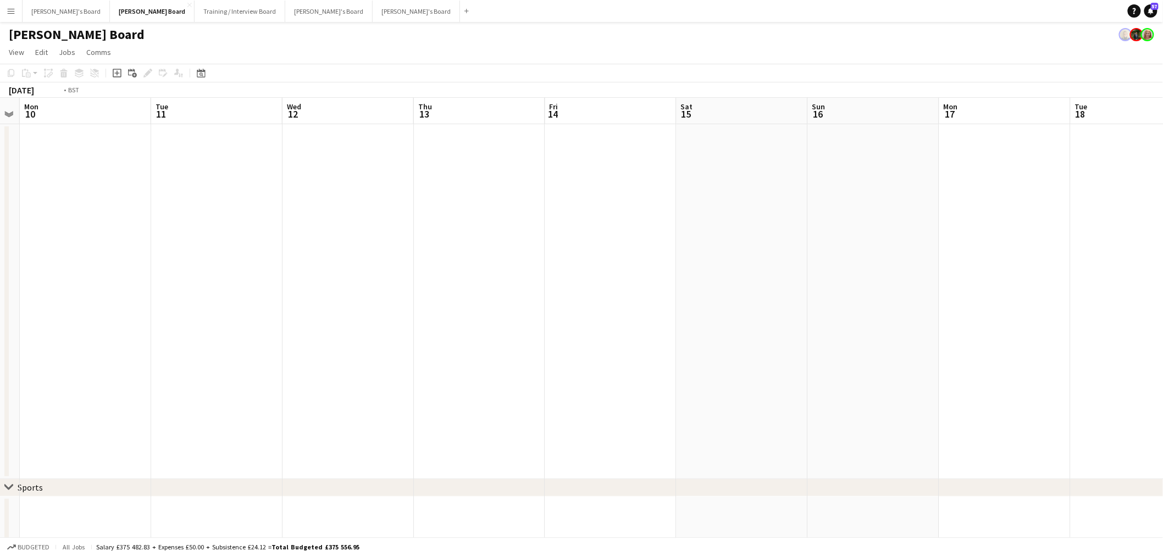
drag, startPoint x: 766, startPoint y: 338, endPoint x: 281, endPoint y: 439, distance: 495.3
drag, startPoint x: 463, startPoint y: 400, endPoint x: 876, endPoint y: 350, distance: 415.9
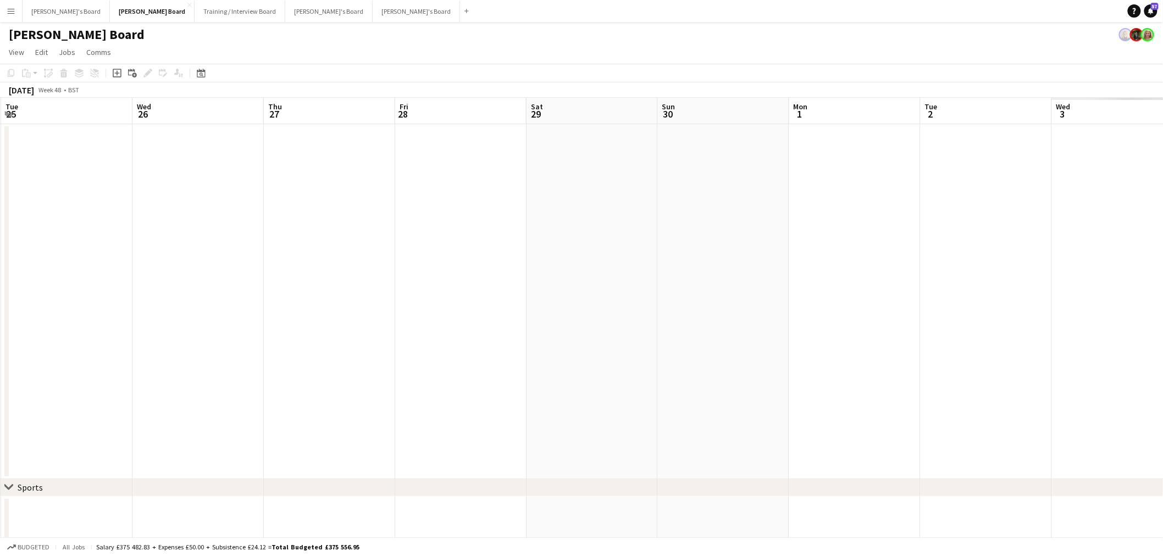
drag, startPoint x: 261, startPoint y: 435, endPoint x: 525, endPoint y: 396, distance: 267.2
drag, startPoint x: 259, startPoint y: 429, endPoint x: 830, endPoint y: 320, distance: 581.6
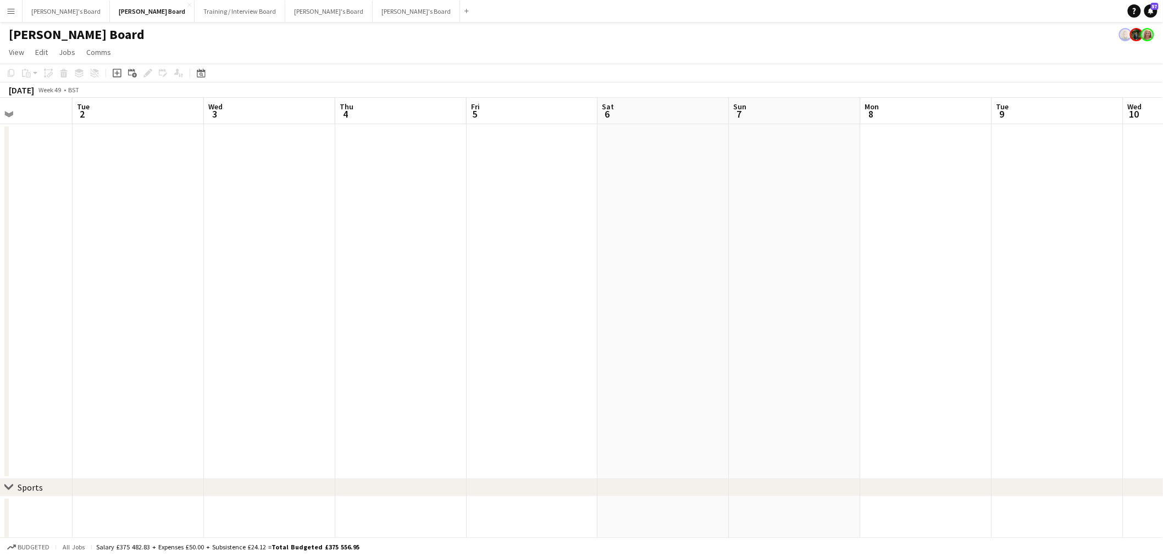
drag, startPoint x: 305, startPoint y: 350, endPoint x: 747, endPoint y: 233, distance: 457.2
drag, startPoint x: 601, startPoint y: 238, endPoint x: 255, endPoint y: 256, distance: 347.4
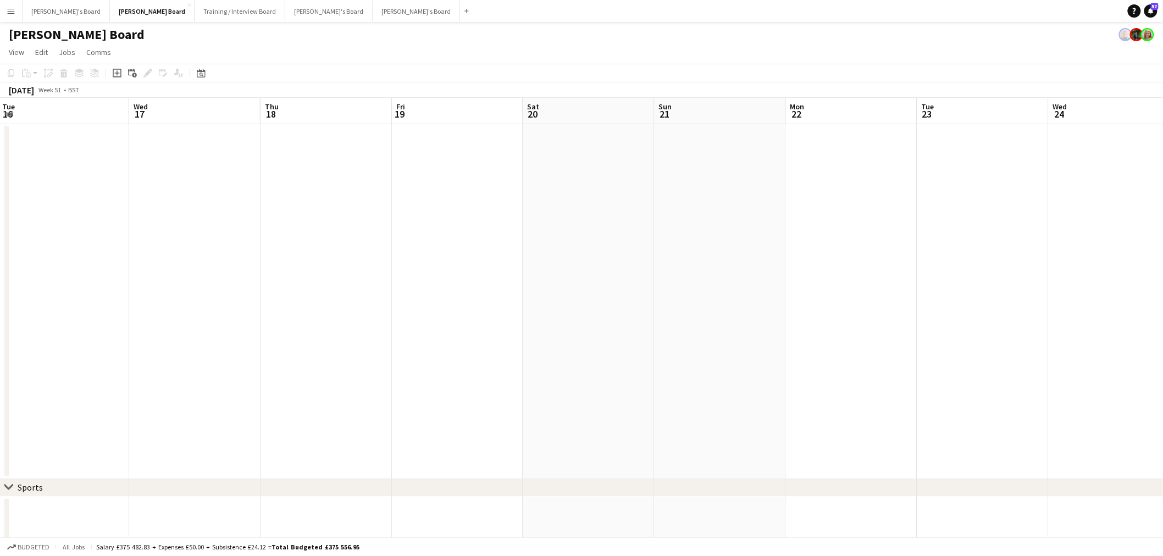
drag, startPoint x: 477, startPoint y: 232, endPoint x: 373, endPoint y: 311, distance: 130.6
drag, startPoint x: 40, startPoint y: 291, endPoint x: 806, endPoint y: 304, distance: 766.4
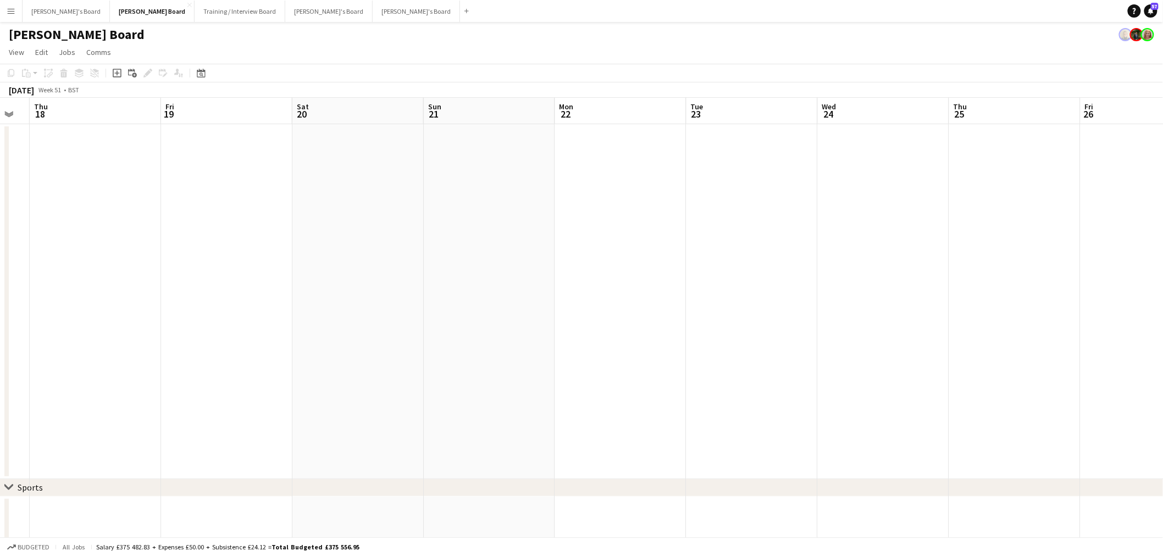
drag, startPoint x: 529, startPoint y: 303, endPoint x: 716, endPoint y: 281, distance: 188.3
drag, startPoint x: 1112, startPoint y: 261, endPoint x: 1168, endPoint y: 242, distance: 59.5
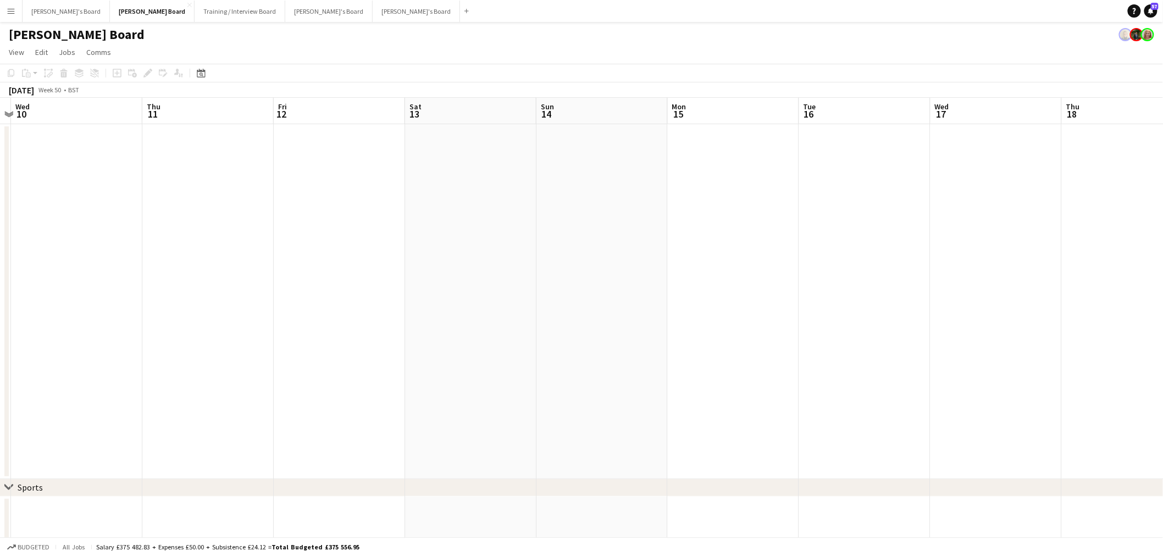
scroll to position [0, 314]
drag, startPoint x: 635, startPoint y: 353, endPoint x: 261, endPoint y: 377, distance: 374.5
drag, startPoint x: 261, startPoint y: 377, endPoint x: 1070, endPoint y: 354, distance: 809.0
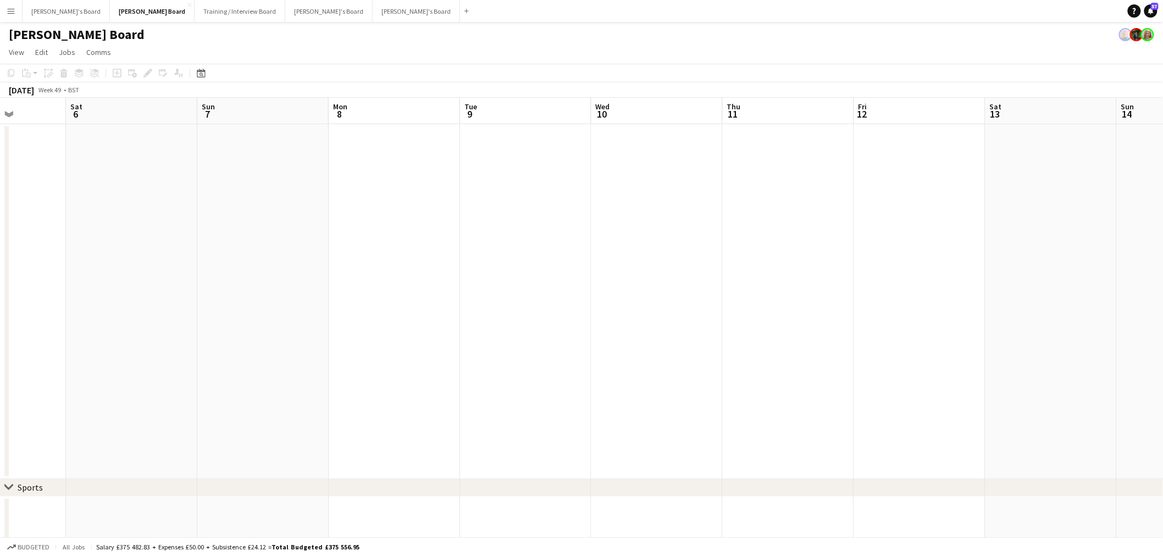
drag, startPoint x: 873, startPoint y: 187, endPoint x: 518, endPoint y: 106, distance: 364.4
drag, startPoint x: 102, startPoint y: 125, endPoint x: 699, endPoint y: 139, distance: 597.2
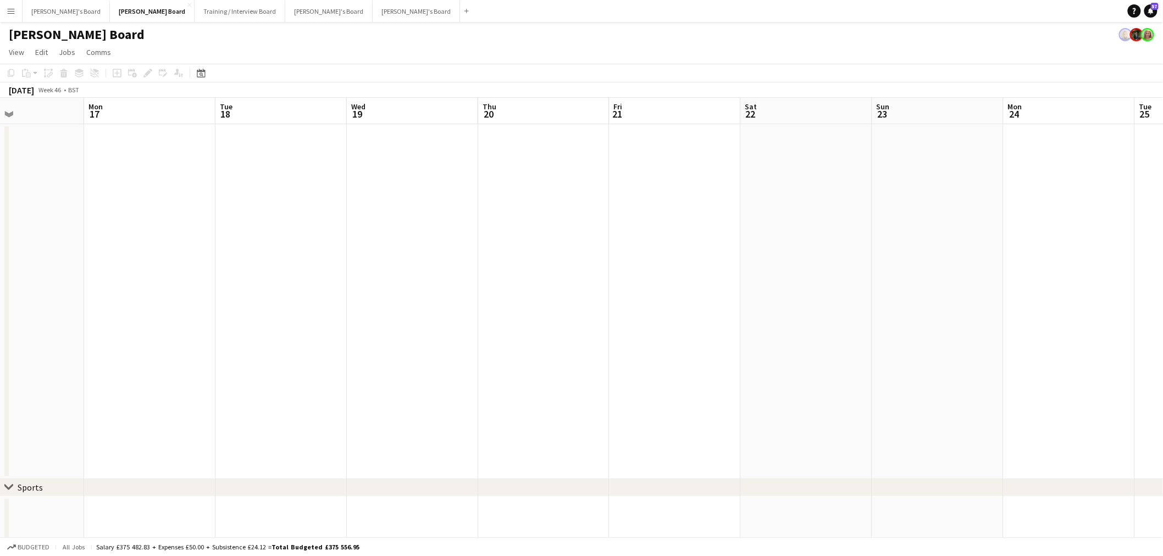
drag
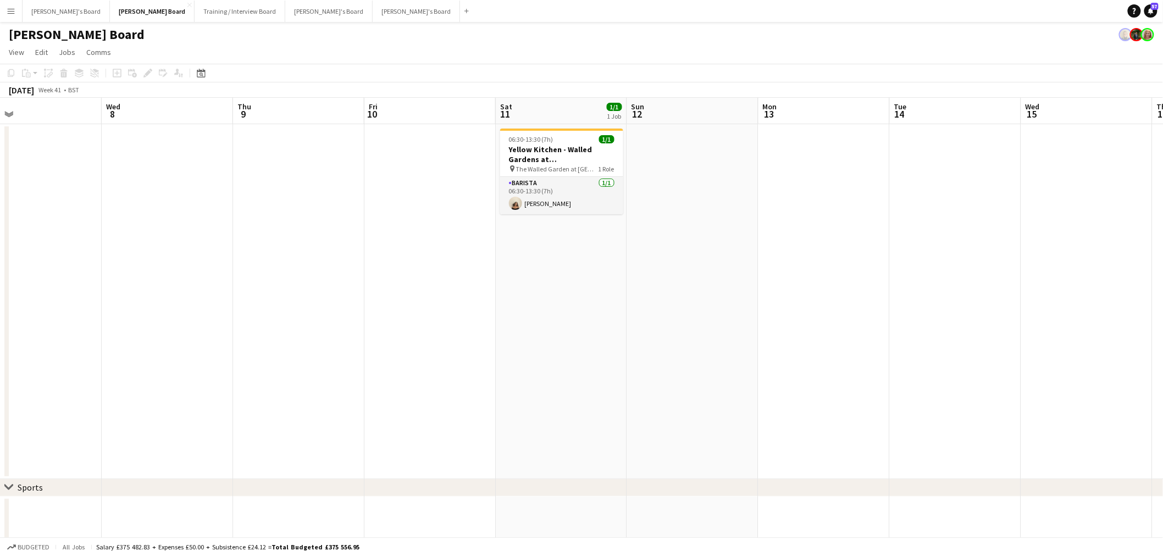
scroll to position [0, 347]
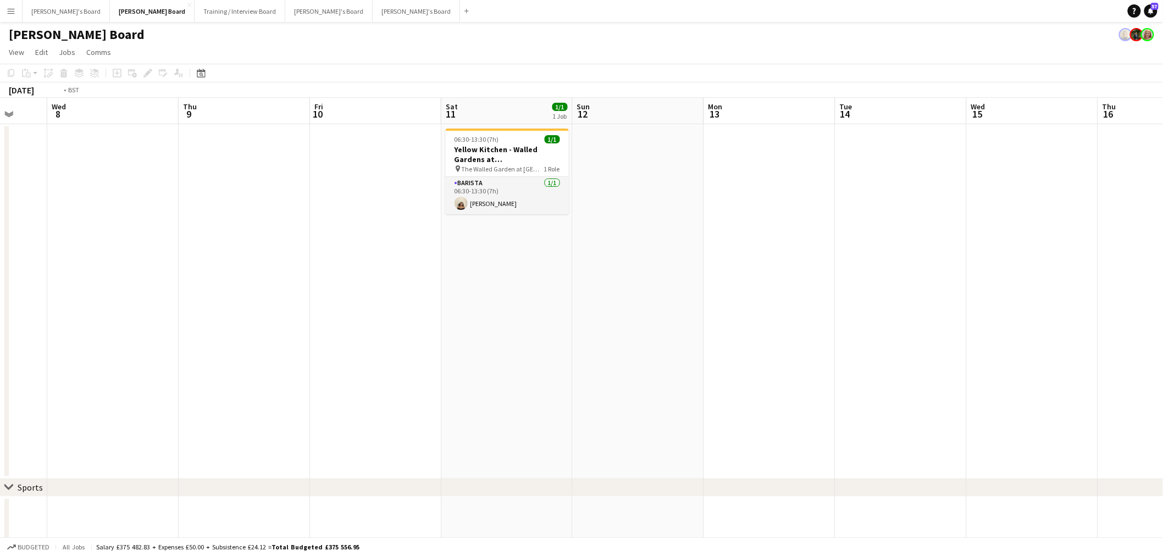
scroll to position [0, 0]
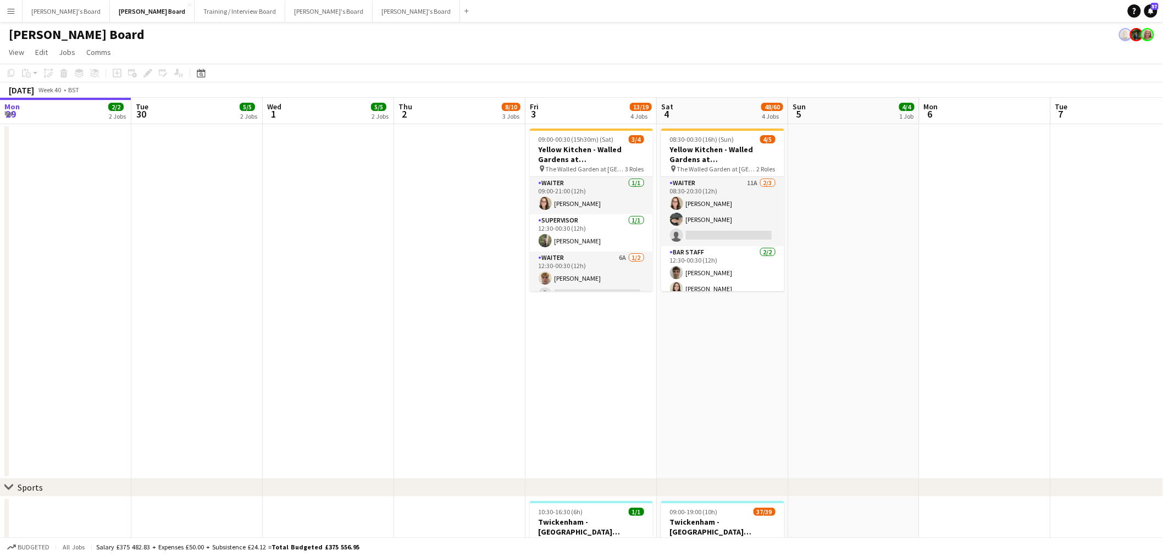
scroll to position [0, 262]
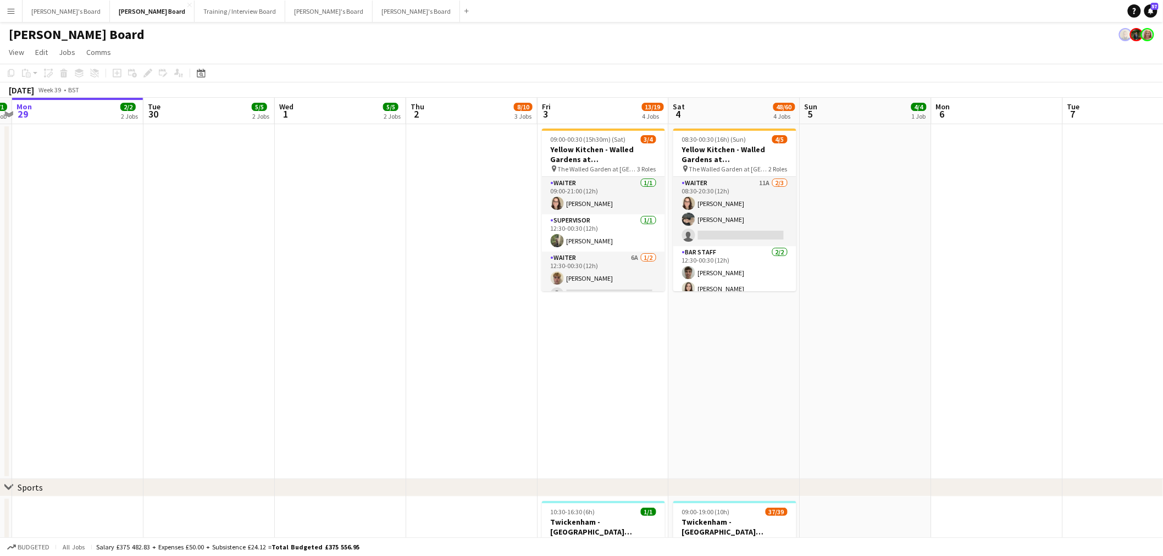
click at [756, 217] on app-card-role "Waiter 11A [DATE] 08:30-20:30 (12h) [PERSON_NAME] Neo [PERSON_NAME] single-neut…" at bounding box center [734, 211] width 123 height 69
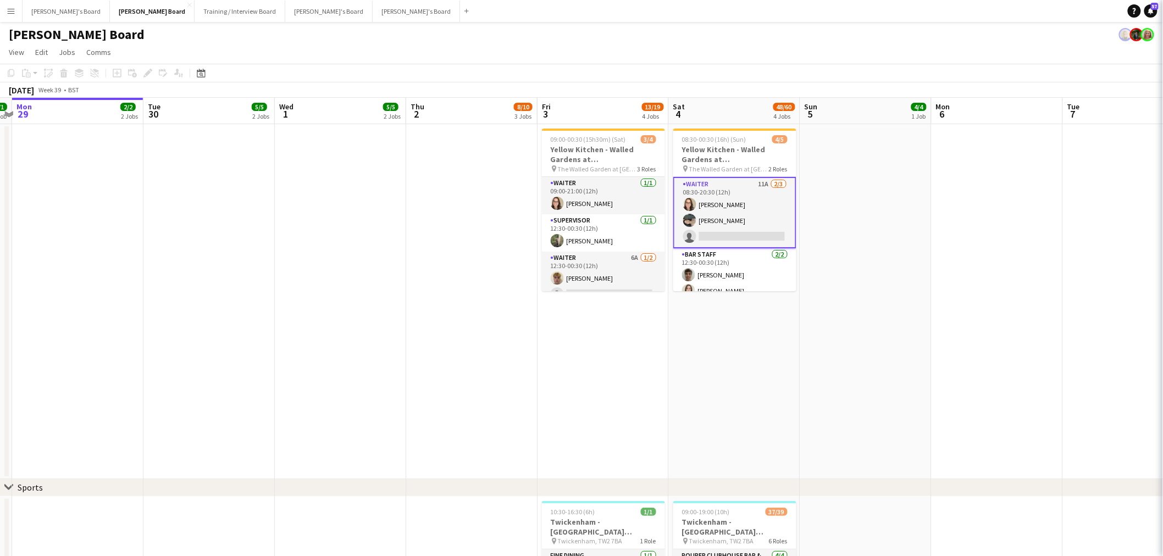
scroll to position [0, 248]
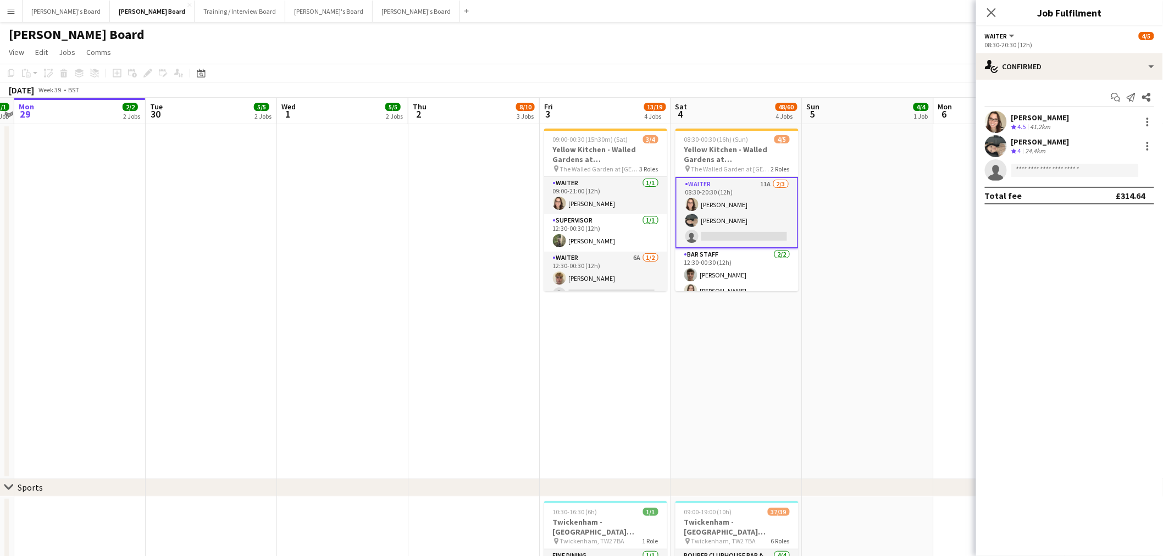
click at [1073, 52] on app-options-switcher "Waiter All roles Waiter [DATE] 08:30-20:30 (12h)" at bounding box center [1069, 39] width 187 height 27
click at [1077, 76] on div "single-neutral-actions-check-2 Confirmed" at bounding box center [1069, 66] width 187 height 26
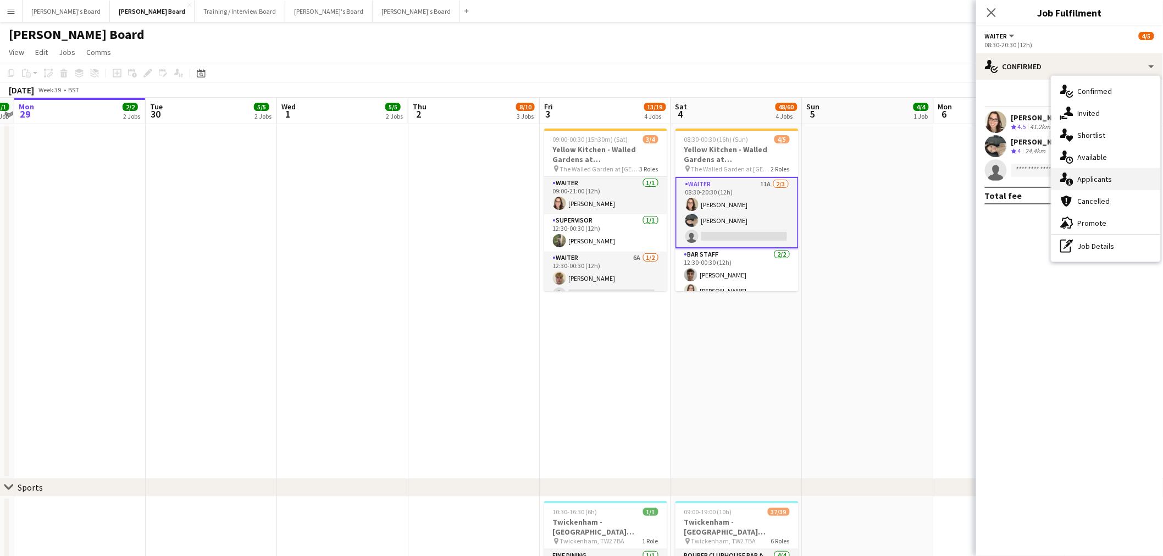
click at [1118, 177] on div "single-neutral-actions-information Applicants" at bounding box center [1106, 179] width 109 height 22
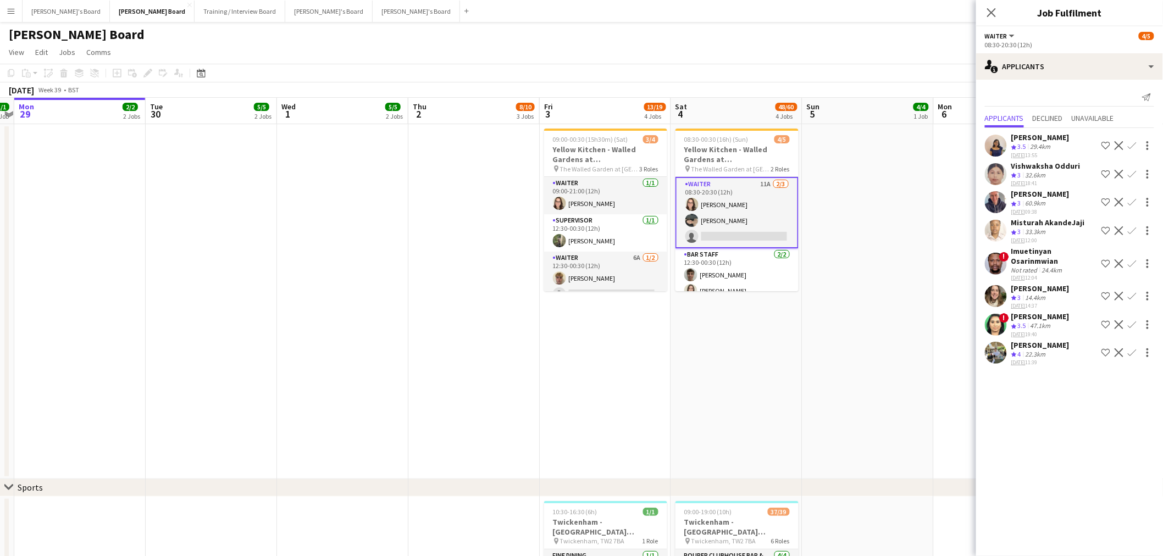
click at [1060, 318] on div "[PERSON_NAME]" at bounding box center [1041, 317] width 58 height 10
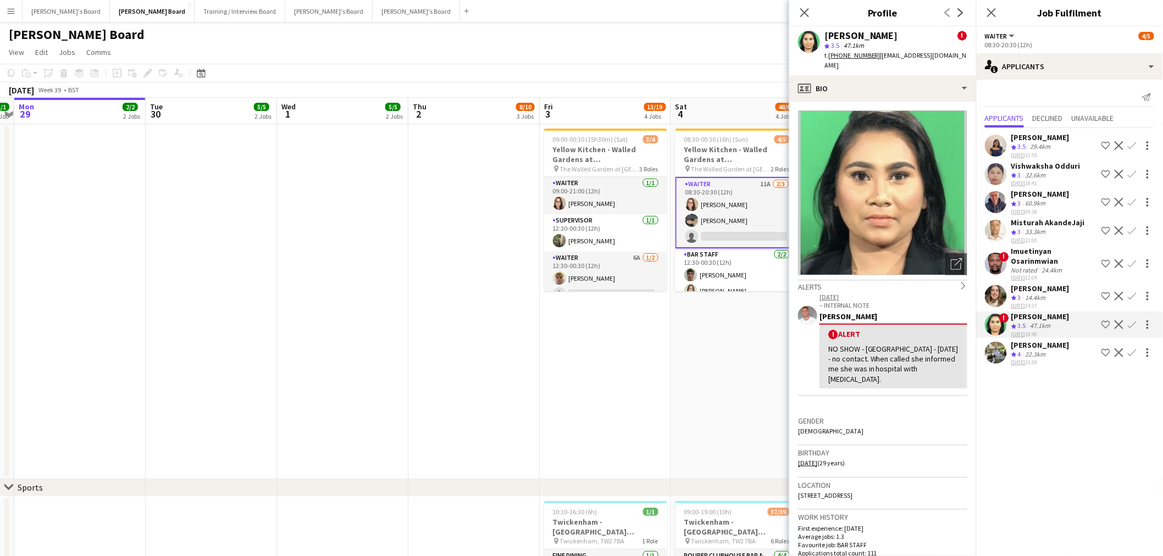
click at [1129, 322] on app-icon "Confirm" at bounding box center [1132, 324] width 9 height 9
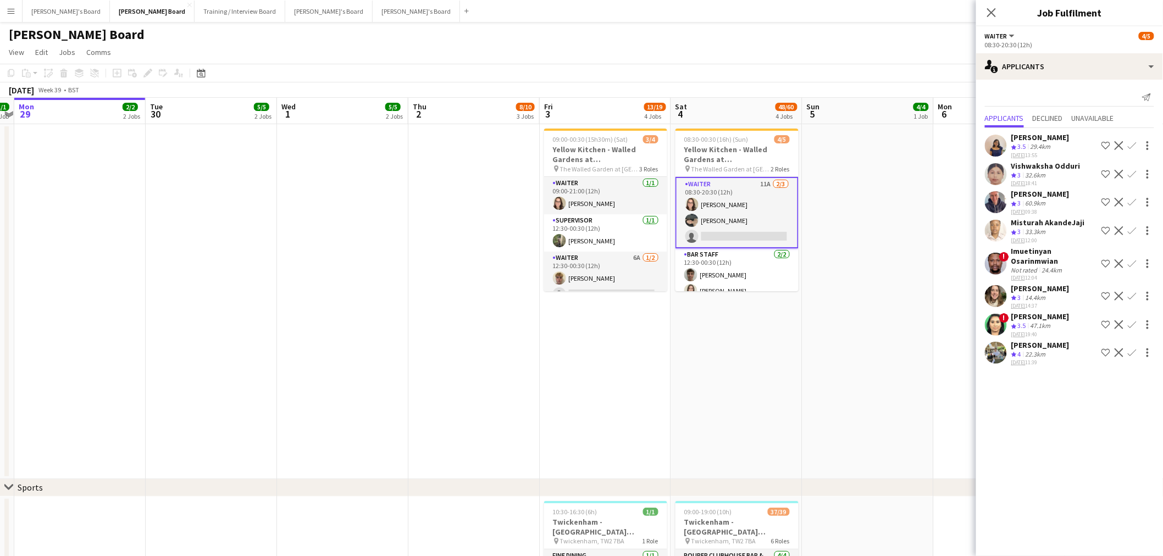
click at [1136, 320] on app-icon "Confirm" at bounding box center [1132, 324] width 9 height 9
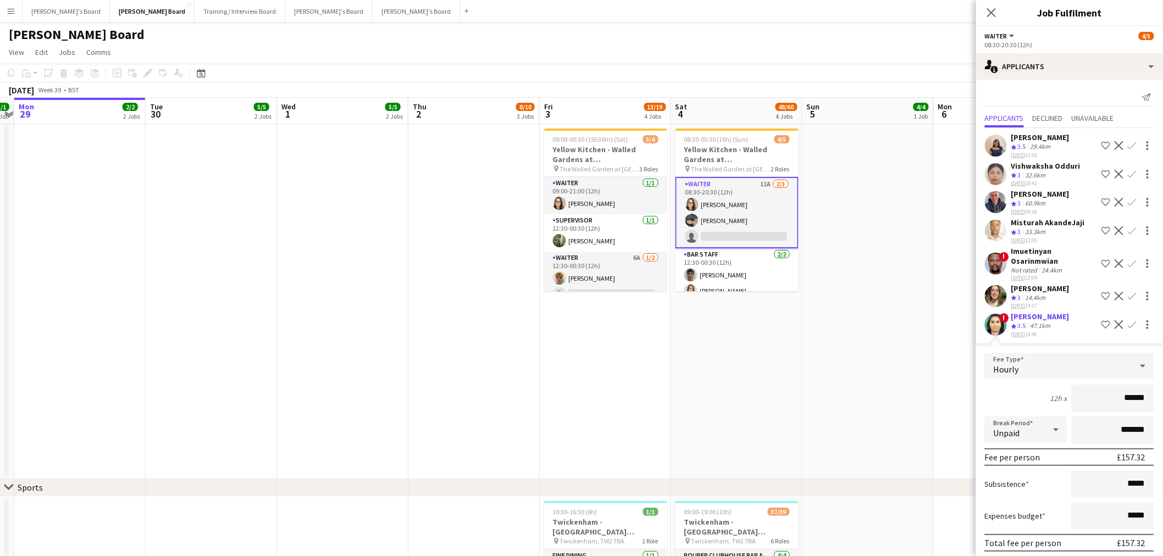
scroll to position [64, 0]
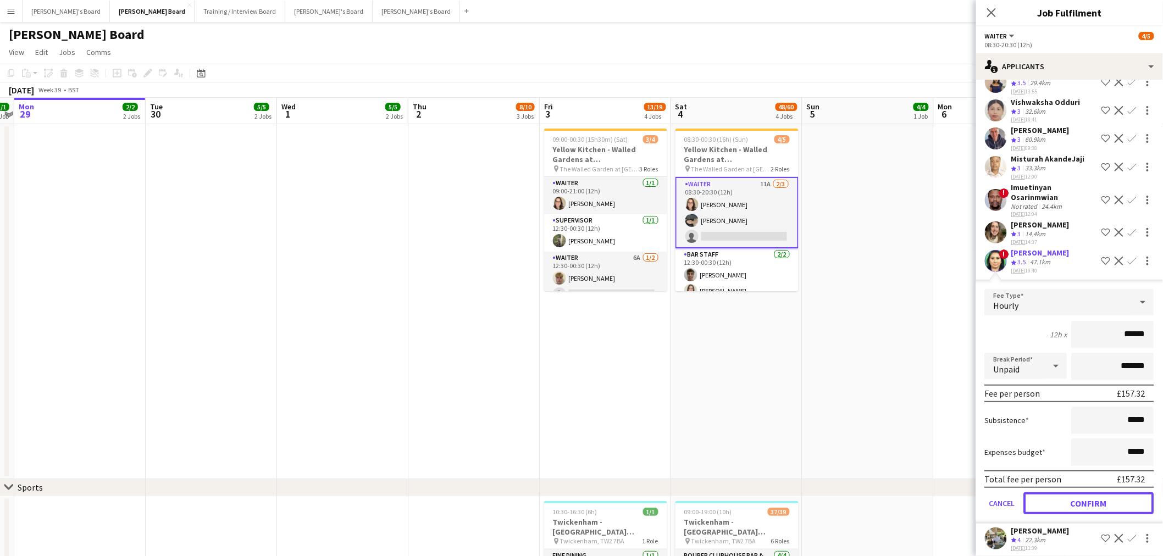
click at [1084, 501] on button "Confirm" at bounding box center [1089, 504] width 130 height 22
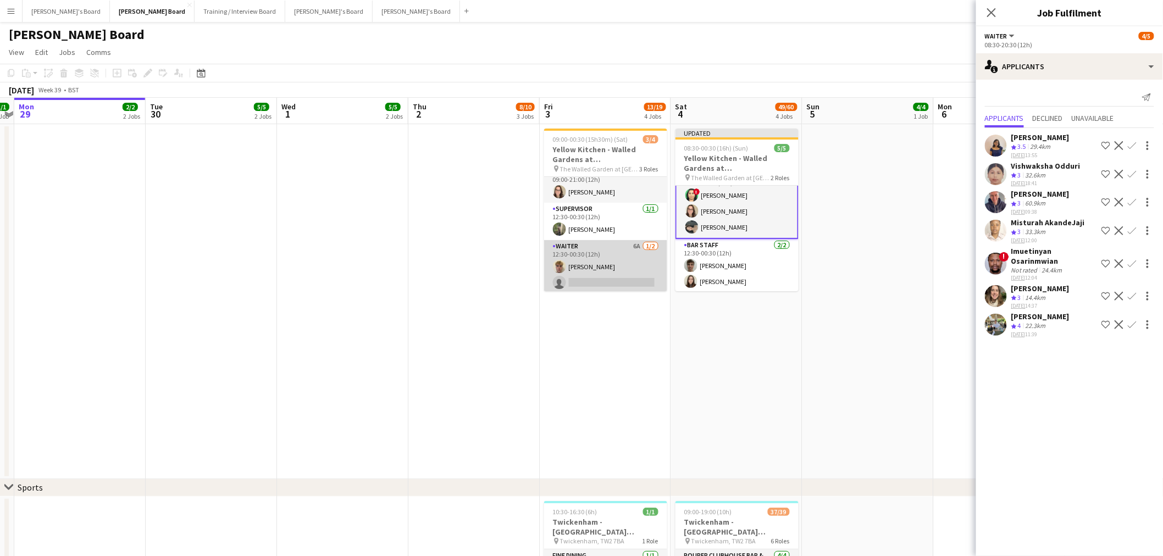
scroll to position [14, 0]
click at [567, 278] on app-card-role "Waiter 6A [DATE] 12:30-00:30 (12h) [PERSON_NAME] single-neutral-actions" at bounding box center [605, 264] width 123 height 53
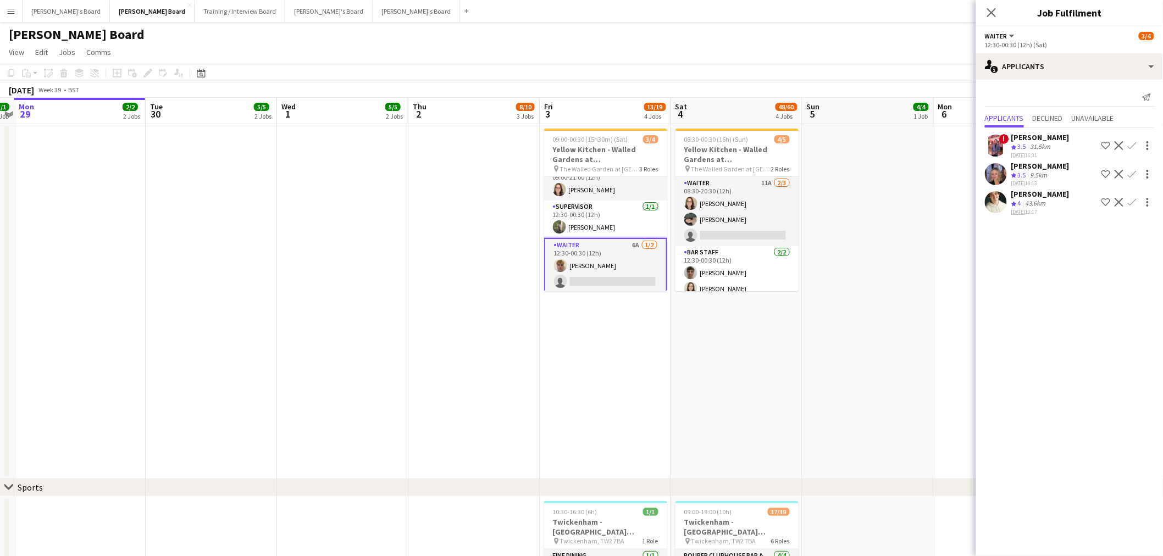
click at [1047, 135] on div "[PERSON_NAME]" at bounding box center [1041, 137] width 58 height 10
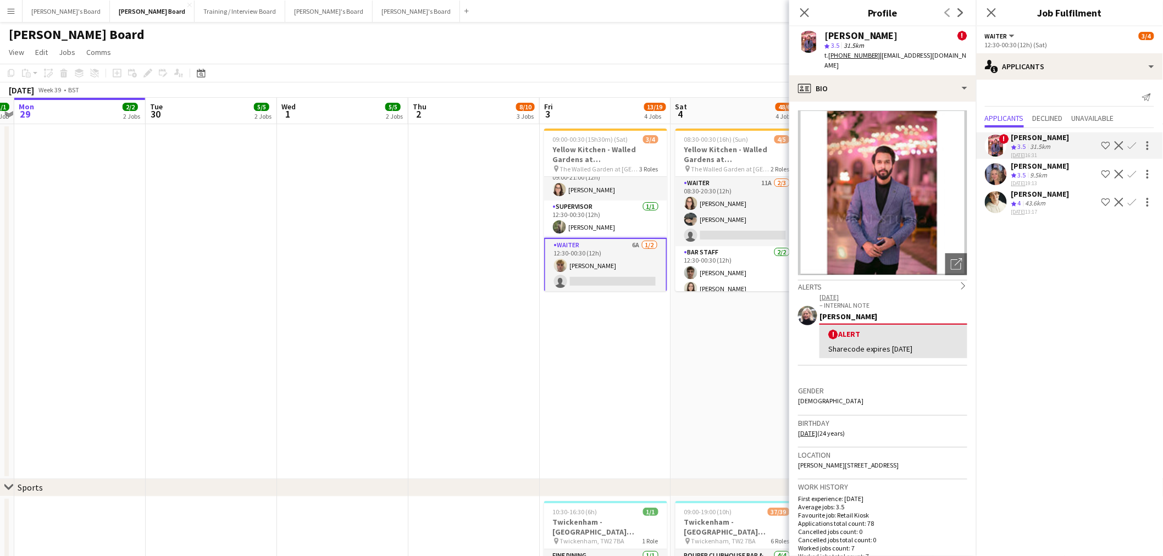
click at [1138, 140] on button "Confirm" at bounding box center [1132, 145] width 13 height 13
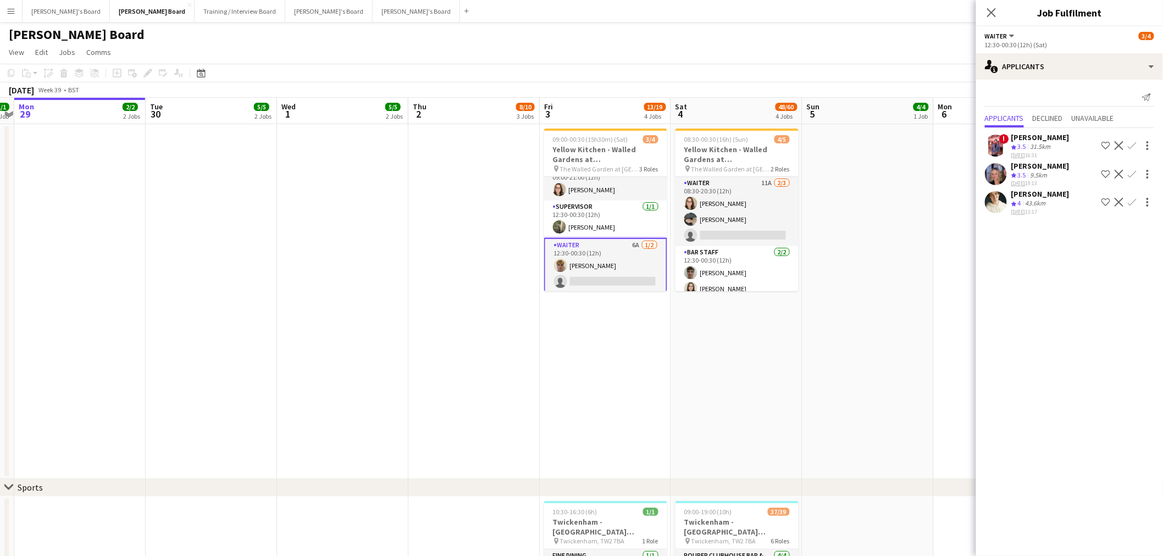
click at [1130, 143] on app-icon "Confirm" at bounding box center [1132, 145] width 9 height 9
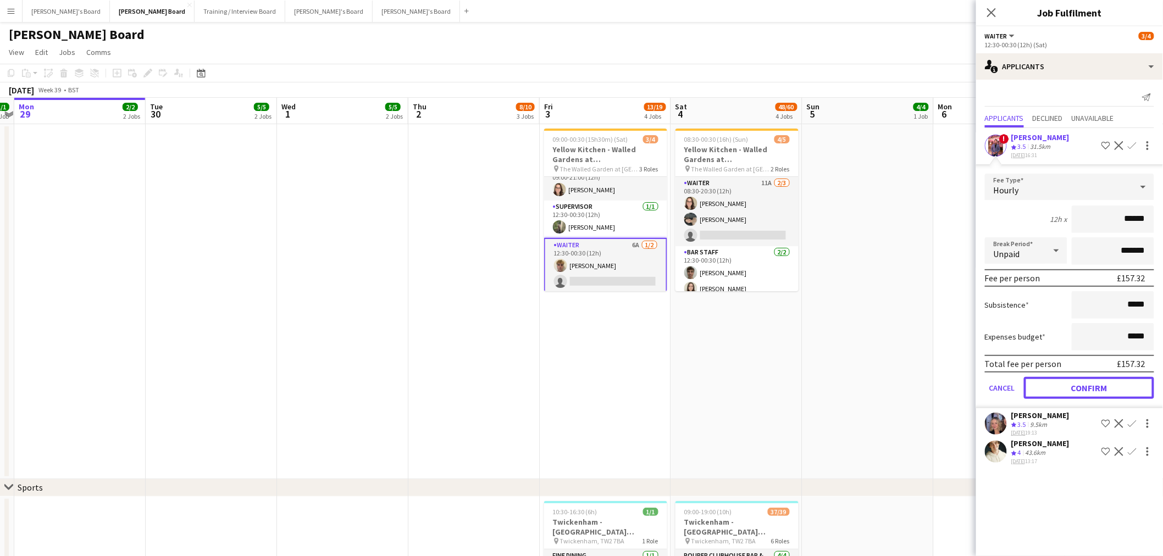
click at [1068, 390] on button "Confirm" at bounding box center [1089, 388] width 130 height 22
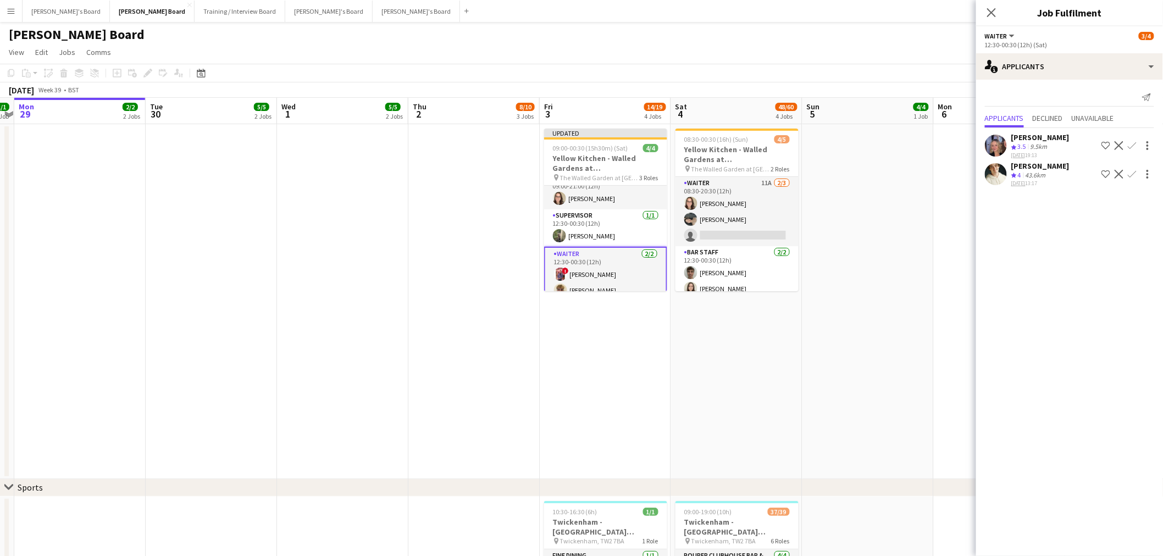
click at [904, 192] on app-date-cell at bounding box center [868, 301] width 131 height 355
